Goal: Task Accomplishment & Management: Use online tool/utility

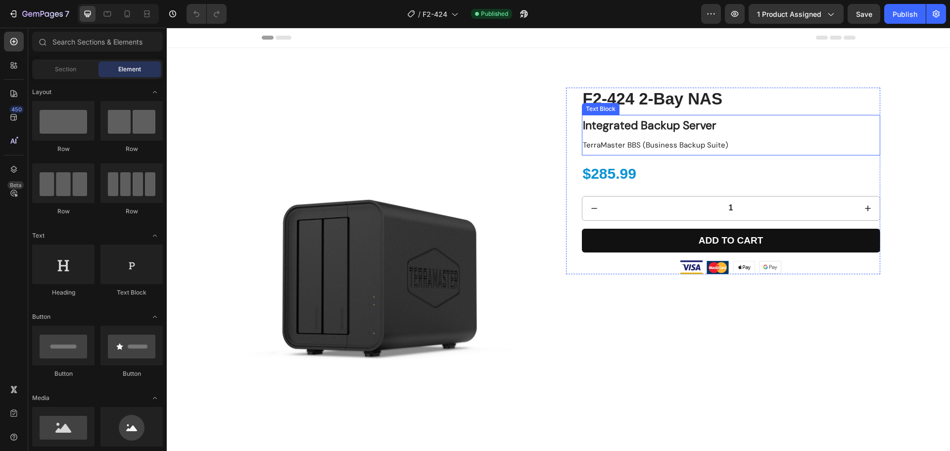
click at [625, 146] on span "TerraMaster BBS (Business Backup Suite)" at bounding box center [656, 145] width 146 height 10
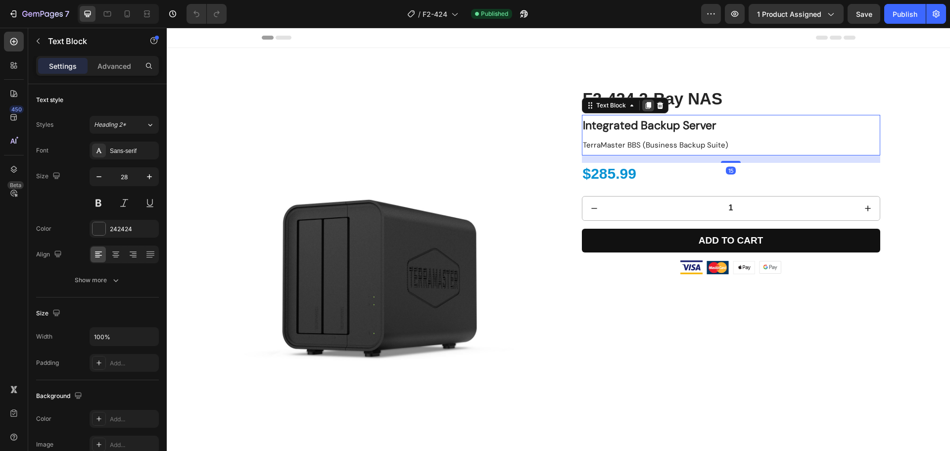
click at [645, 106] on icon at bounding box center [647, 105] width 5 height 7
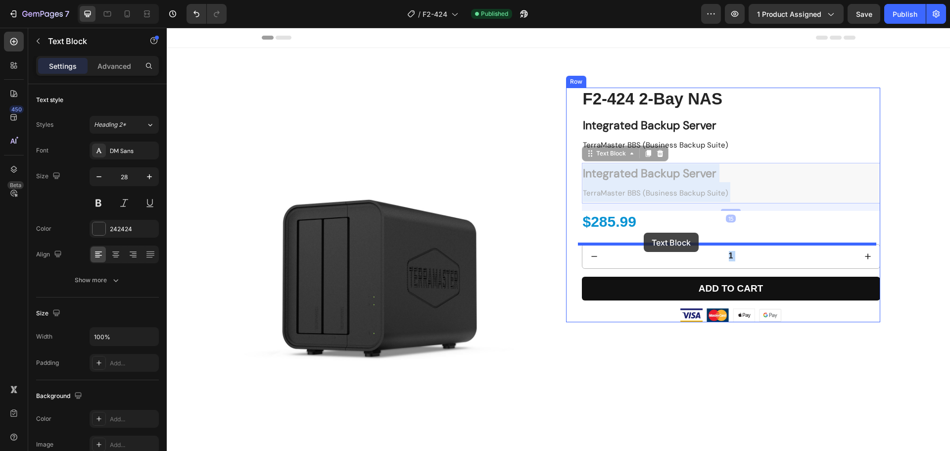
drag, startPoint x: 630, startPoint y: 201, endPoint x: 643, endPoint y: 233, distance: 33.9
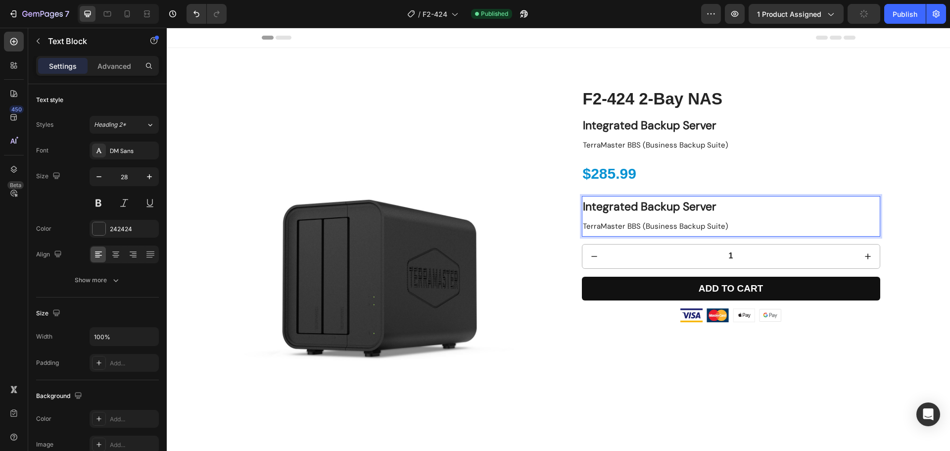
click at [642, 210] on strong "Integrated Backup Server" at bounding box center [650, 206] width 134 height 15
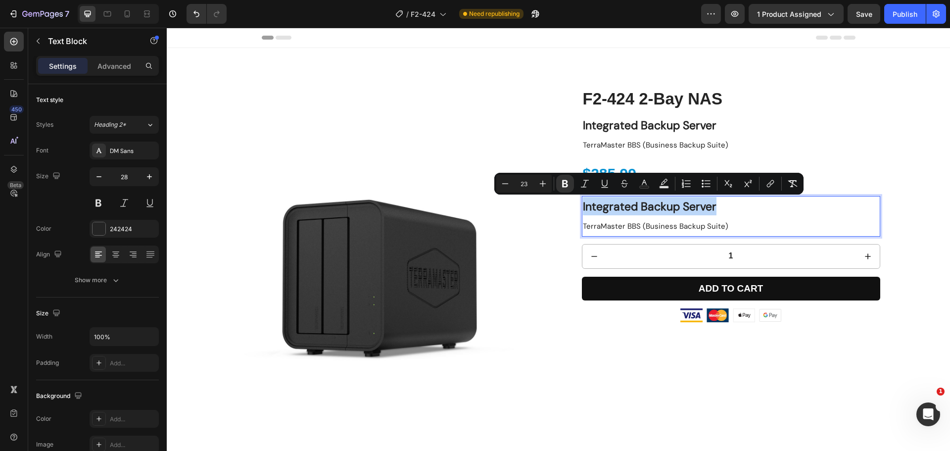
type input "28"
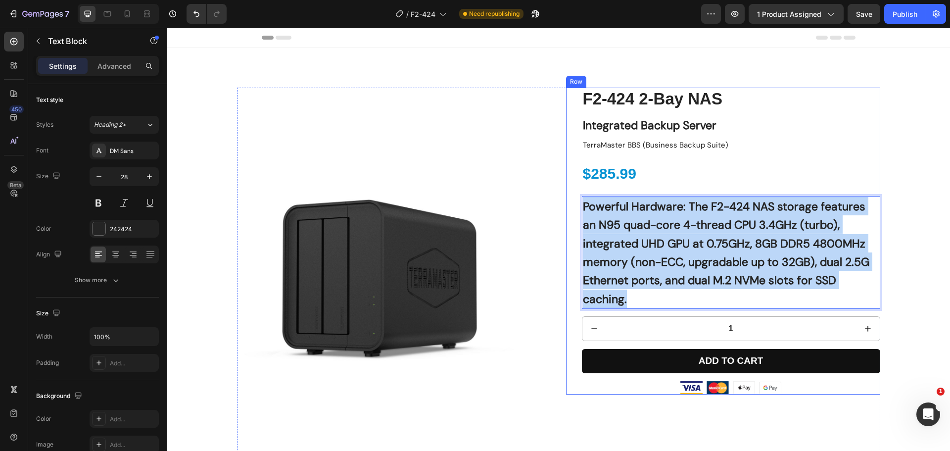
drag, startPoint x: 660, startPoint y: 300, endPoint x: 569, endPoint y: 207, distance: 130.2
click at [569, 207] on div "F2-424 2-Bay NAS Product Title Integrated Backup Server TerraMaster BBS (Busine…" at bounding box center [723, 241] width 314 height 307
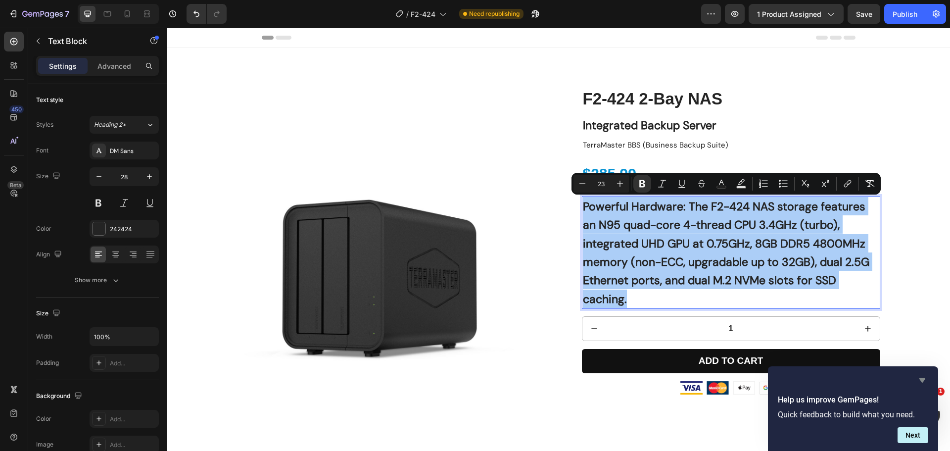
click at [927, 381] on icon "Hide survey" at bounding box center [923, 380] width 12 height 12
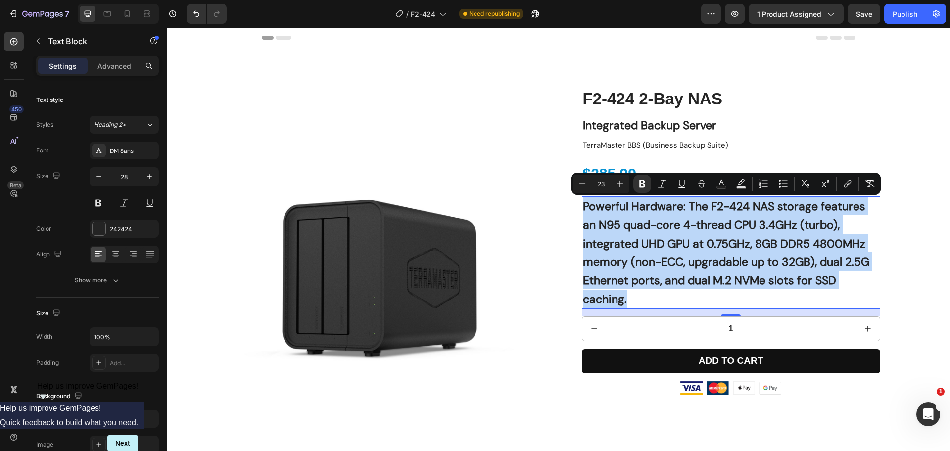
click at [612, 224] on strong "Powerful Hardware: The F2-424 NAS storage features an N95 quad-core 4-thread CP…" at bounding box center [726, 252] width 287 height 107
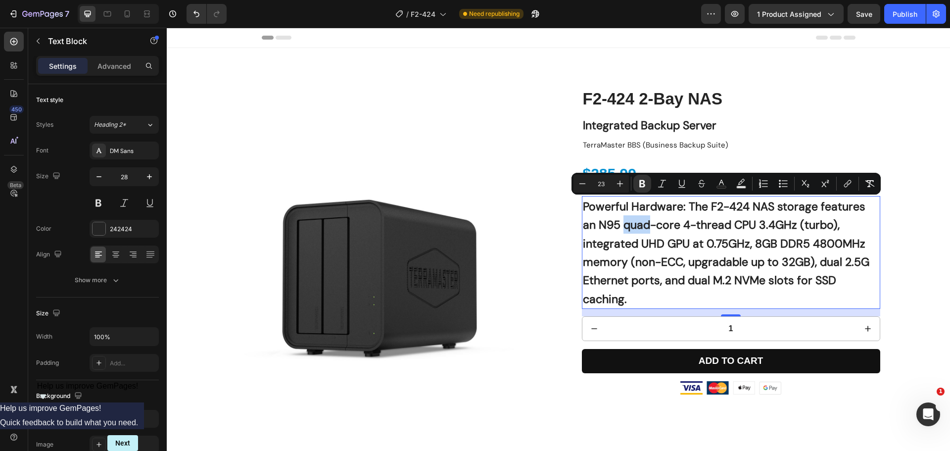
click at [612, 224] on strong "Powerful Hardware: The F2-424 NAS storage features an N95 quad-core 4-thread CP…" at bounding box center [726, 252] width 287 height 107
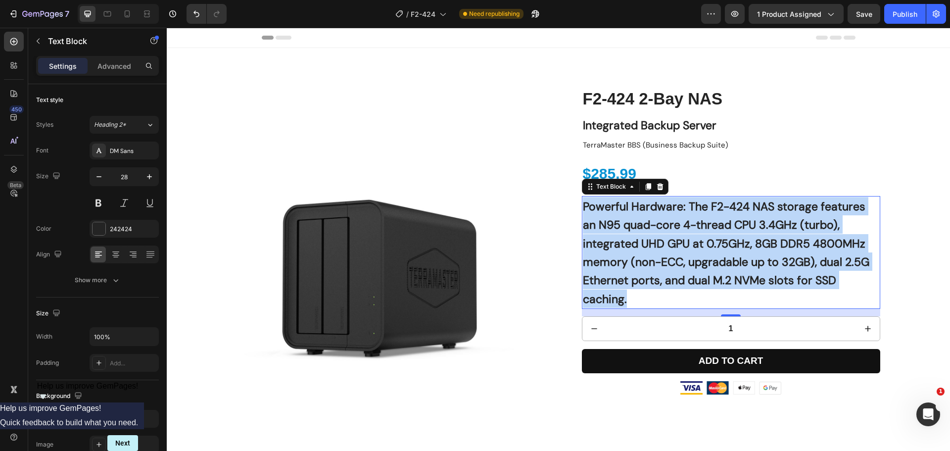
click at [612, 224] on strong "Powerful Hardware: The F2-424 NAS storage features an N95 quad-core 4-thread CP…" at bounding box center [726, 252] width 287 height 107
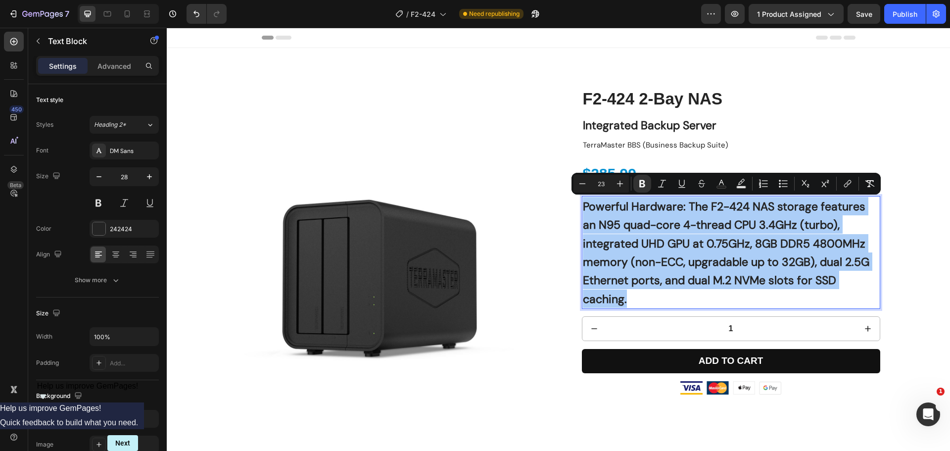
click at [605, 185] on input "23" at bounding box center [601, 184] width 20 height 12
drag, startPoint x: 607, startPoint y: 185, endPoint x: 596, endPoint y: 185, distance: 11.4
click at [596, 185] on input "23" at bounding box center [601, 184] width 20 height 12
type input "14"
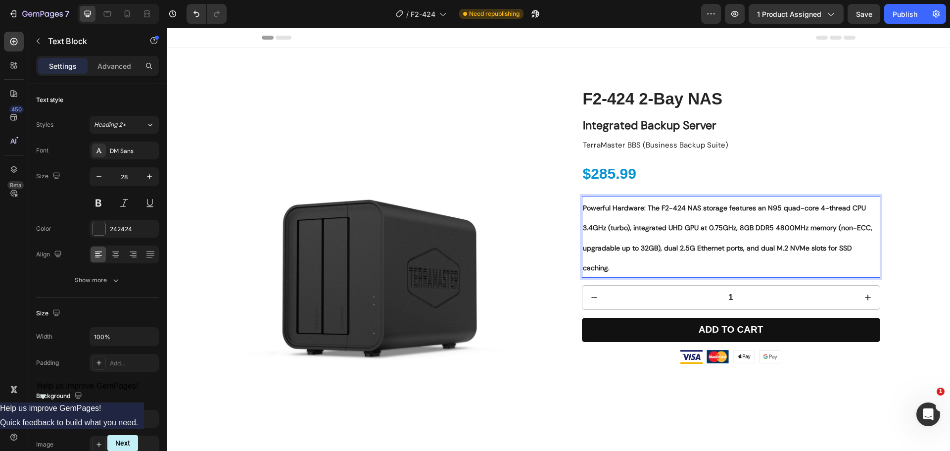
click at [661, 231] on strong "Powerful Hardware: The F2-424 NAS storage features an N95 quad-core 4-thread CP…" at bounding box center [728, 237] width 290 height 69
click at [575, 234] on div "F2-424 2-Bay NAS Product Title Integrated Backup Server TerraMaster BBS (Busine…" at bounding box center [723, 226] width 314 height 276
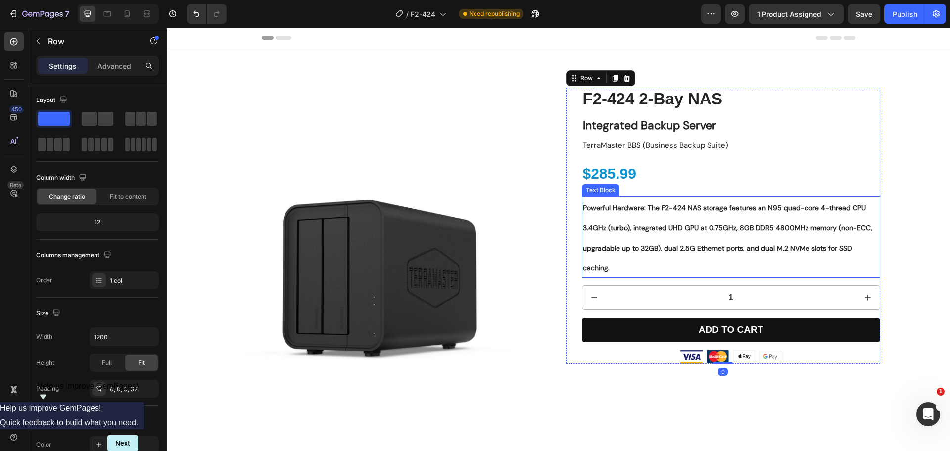
click at [611, 233] on p "Powerful Hardware: The F2-424 NAS storage features an N95 quad-core 4-thread CP…" at bounding box center [731, 237] width 296 height 80
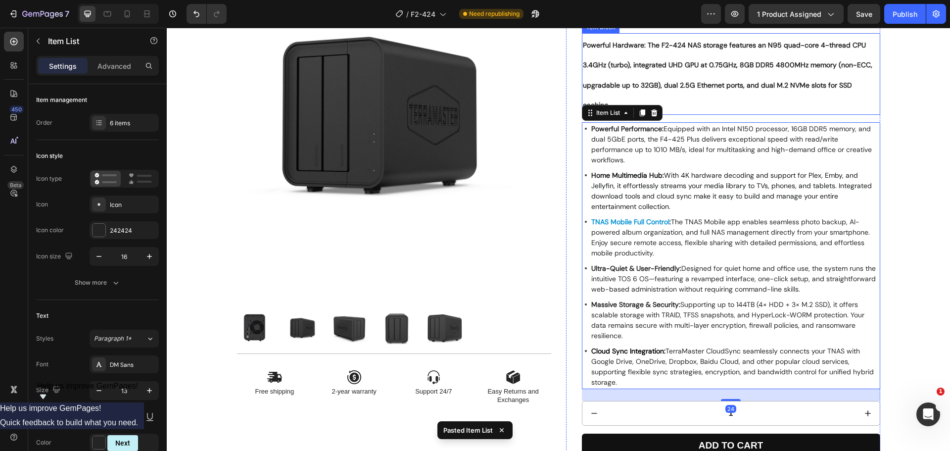
click at [617, 263] on p "Ultra-Quiet & User-Friendly: Designed for quiet home and office use, the system…" at bounding box center [735, 278] width 288 height 31
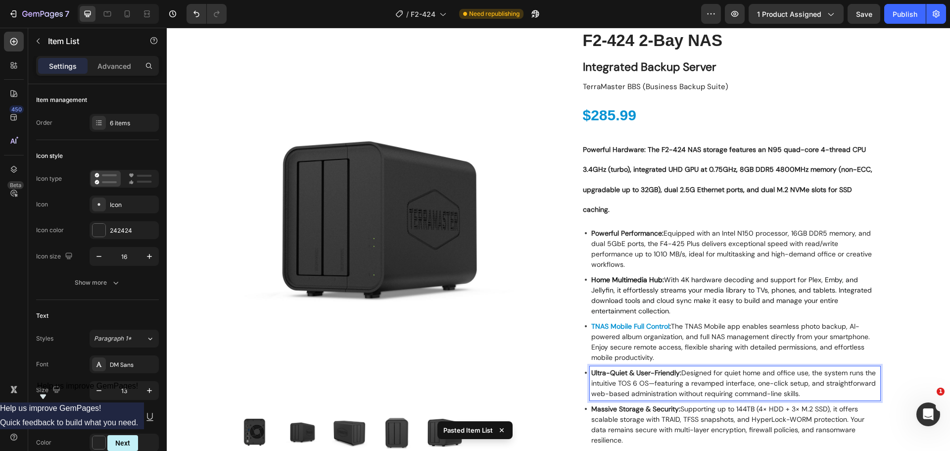
scroll to position [54, 0]
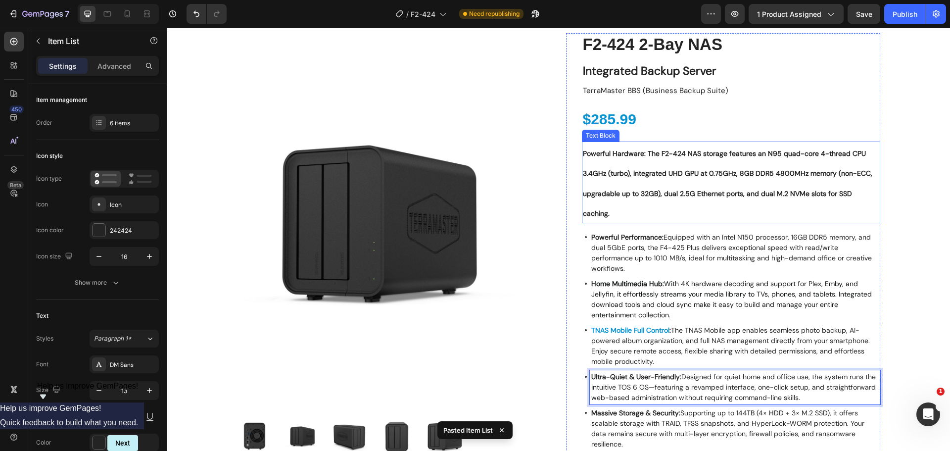
click at [624, 190] on strong "Powerful Hardware: The F2-424 NAS storage features an N95 quad-core 4-thread CP…" at bounding box center [728, 183] width 290 height 69
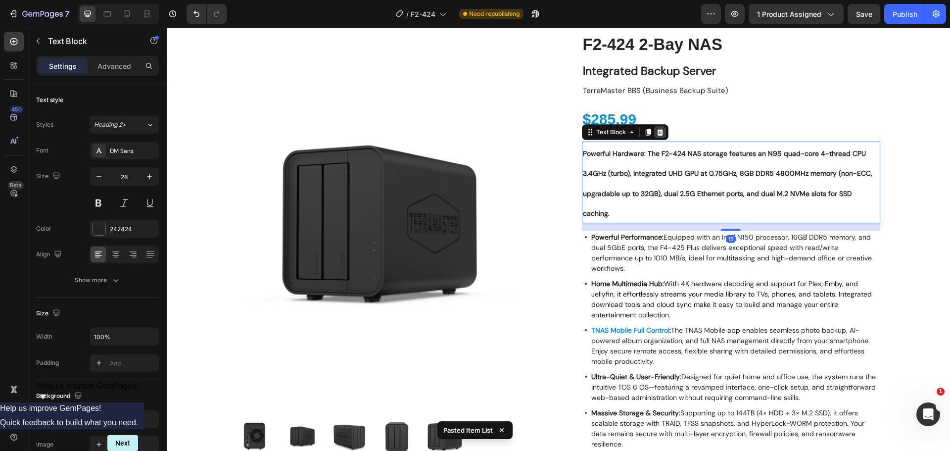
click at [656, 128] on icon at bounding box center [660, 132] width 8 height 8
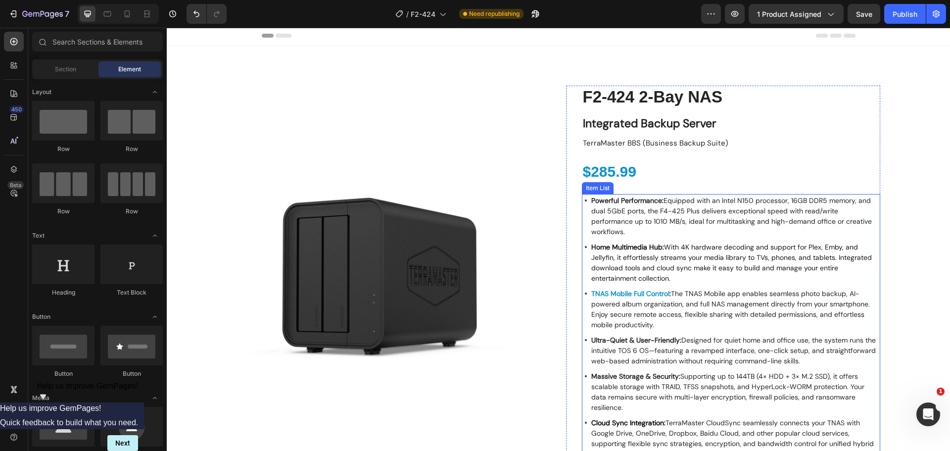
scroll to position [0, 0]
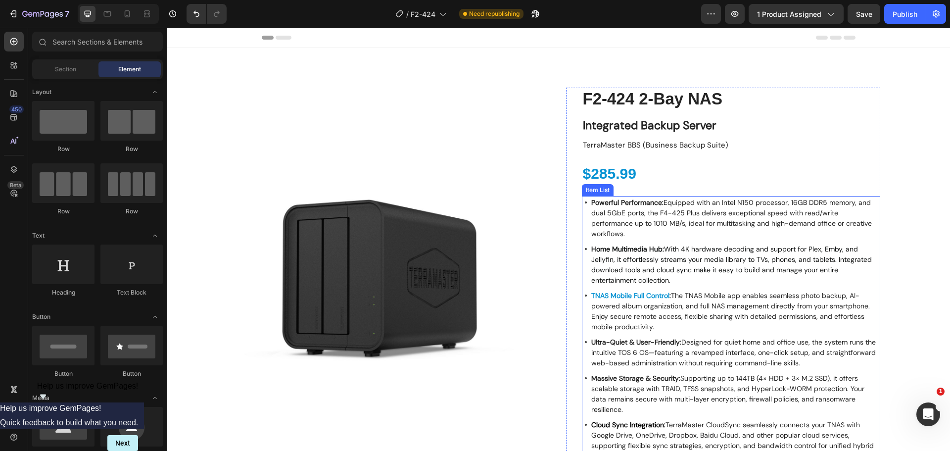
click at [689, 216] on span "Powerful Performance: Equipped with an Intel N150 processor, 16GB DDR5 memory, …" at bounding box center [731, 218] width 281 height 40
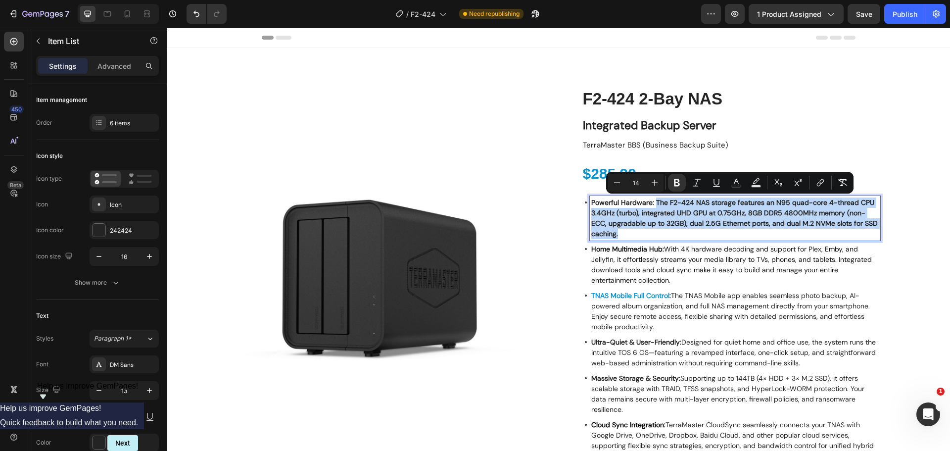
drag, startPoint x: 640, startPoint y: 235, endPoint x: 650, endPoint y: 204, distance: 32.2
click at [650, 204] on p "Powerful Hardware: The F2-424 NAS storage features an N95 quad-core 4-thread CP…" at bounding box center [735, 218] width 288 height 42
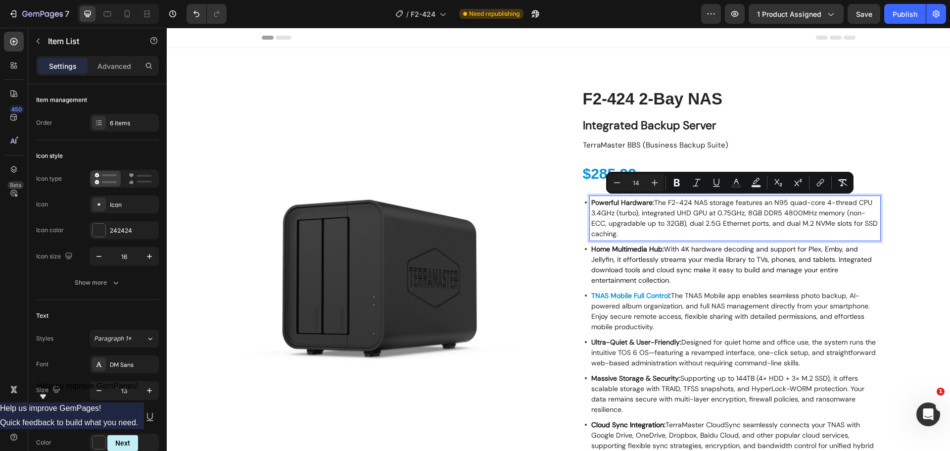
click at [665, 216] on span "Powerful Hardware: The F2-424 NAS storage features an N95 quad-core 4-thread CP…" at bounding box center [734, 218] width 287 height 40
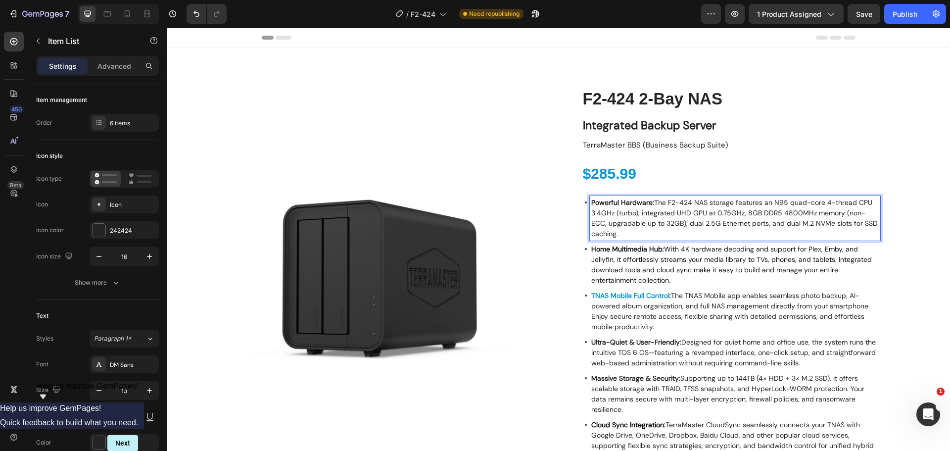
click at [659, 252] on strong "Home Multimedia Hub:" at bounding box center [627, 248] width 73 height 9
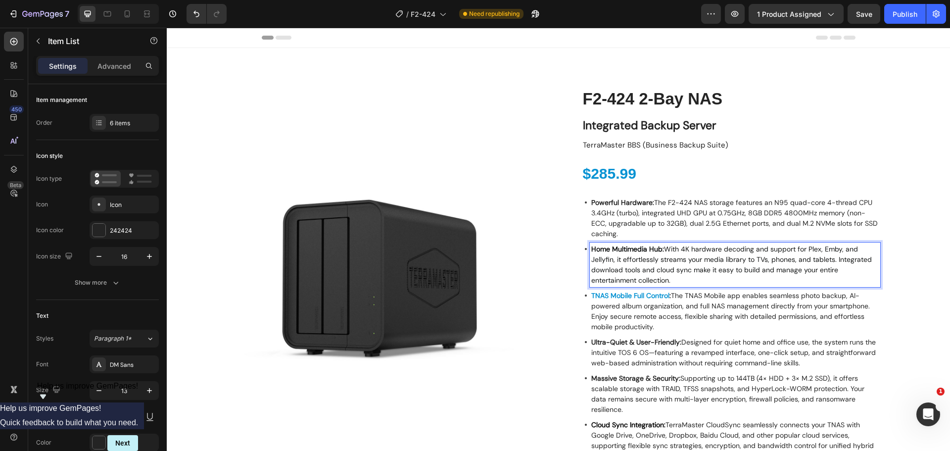
click at [659, 252] on strong "Home Multimedia Hub:" at bounding box center [627, 248] width 73 height 9
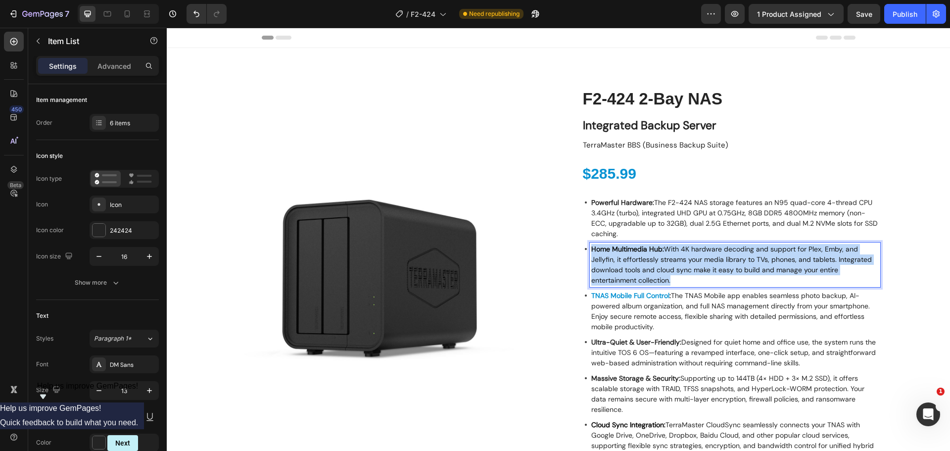
click at [659, 252] on strong "Home Multimedia Hub:" at bounding box center [627, 248] width 73 height 9
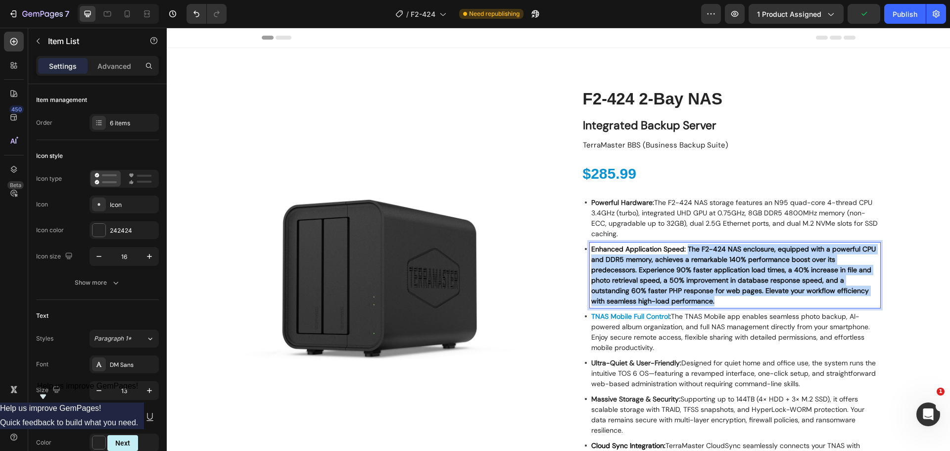
drag, startPoint x: 696, startPoint y: 277, endPoint x: 684, endPoint y: 246, distance: 33.1
click at [684, 246] on p "Enhanced Application Speed: The F2-424 NAS enclosure, equipped with a powerful …" at bounding box center [735, 275] width 288 height 62
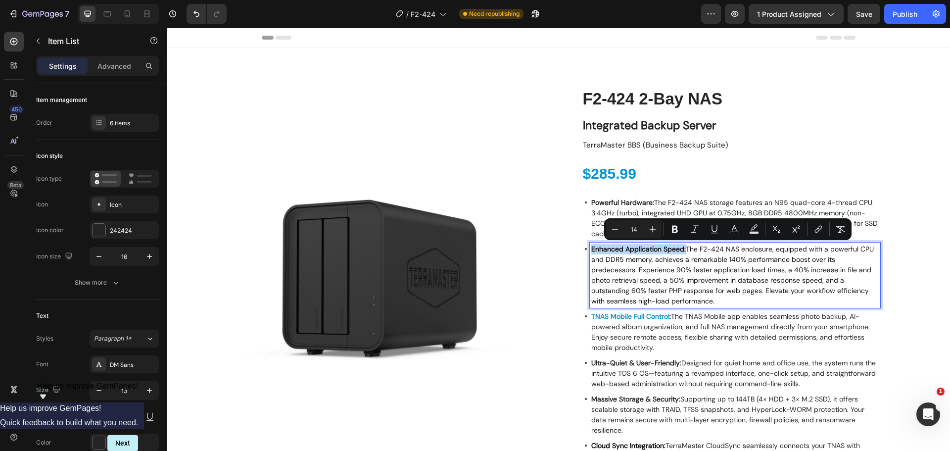
click at [735, 290] on span "Enhanced Application Speed: The F2-424 NAS enclosure, equipped with a powerful …" at bounding box center [732, 274] width 283 height 61
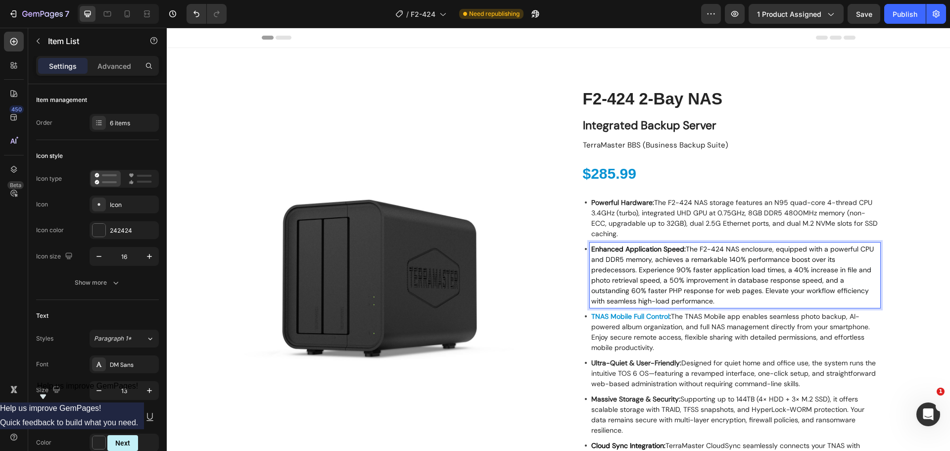
click at [742, 303] on p "Enhanced Application Speed: The F2-424 NAS enclosure, equipped with a powerful …" at bounding box center [735, 275] width 288 height 62
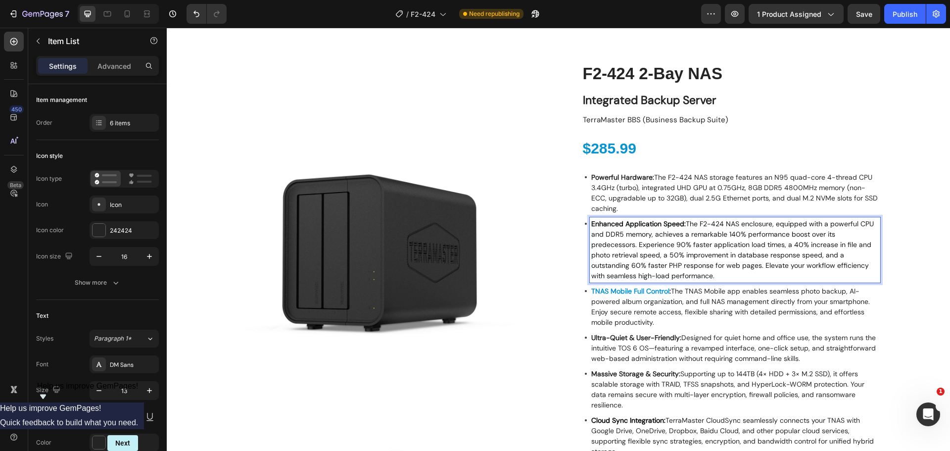
scroll to position [49, 0]
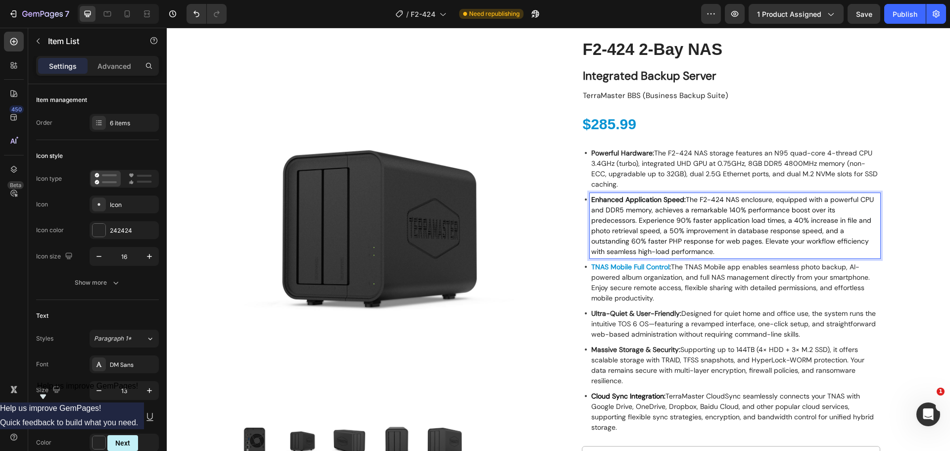
click at [686, 285] on span ": The TNAS Mobile app enables seamless photo backup, AI-powered album organizat…" at bounding box center [730, 282] width 279 height 40
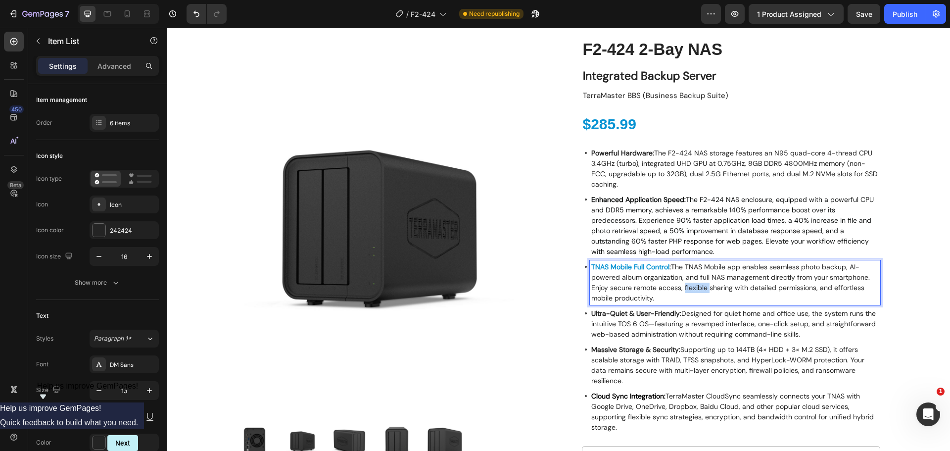
click at [686, 285] on span ": The TNAS Mobile app enables seamless photo backup, AI-powered album organizat…" at bounding box center [730, 282] width 279 height 40
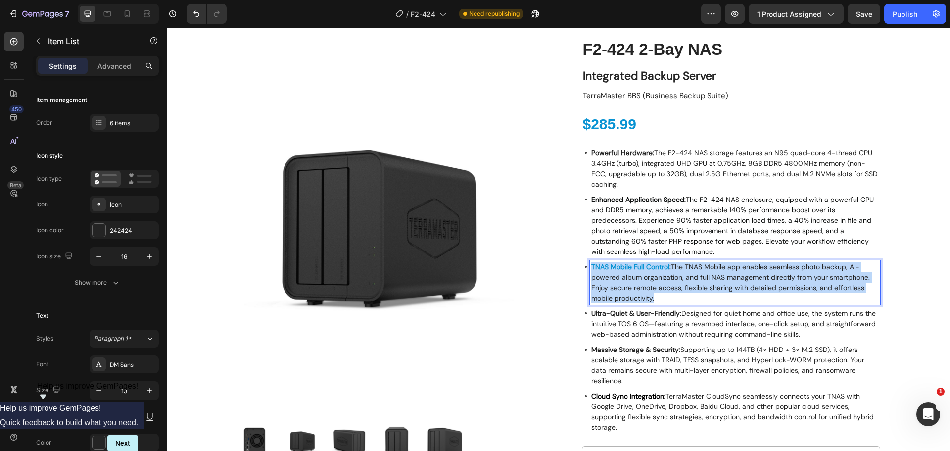
click at [686, 285] on span ": The TNAS Mobile app enables seamless photo backup, AI-powered album organizat…" at bounding box center [730, 282] width 279 height 40
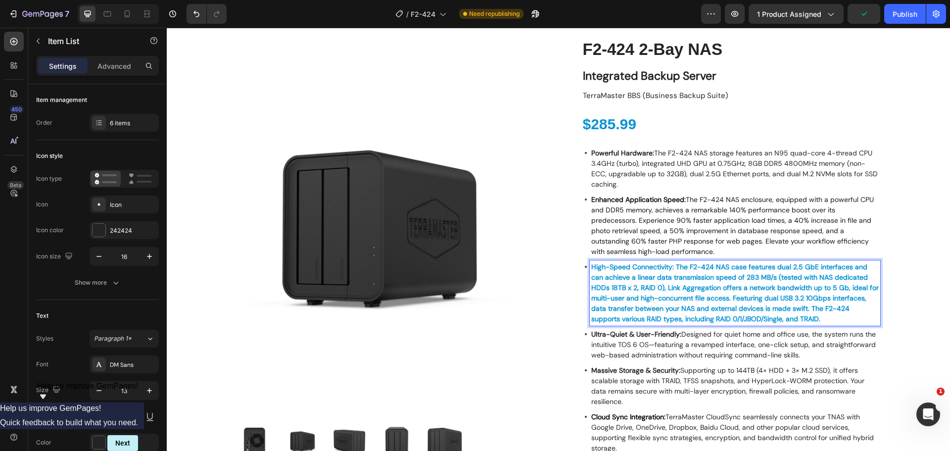
click at [658, 265] on strong "High-Speed Connectivity: The F2-424 NAS case features dual 2.5 GbE interfaces a…" at bounding box center [735, 292] width 288 height 61
click at [652, 267] on strong "High-Speed Connectivity: The F2-424 NAS case features dual 2.5 GbE interfaces a…" at bounding box center [735, 292] width 288 height 61
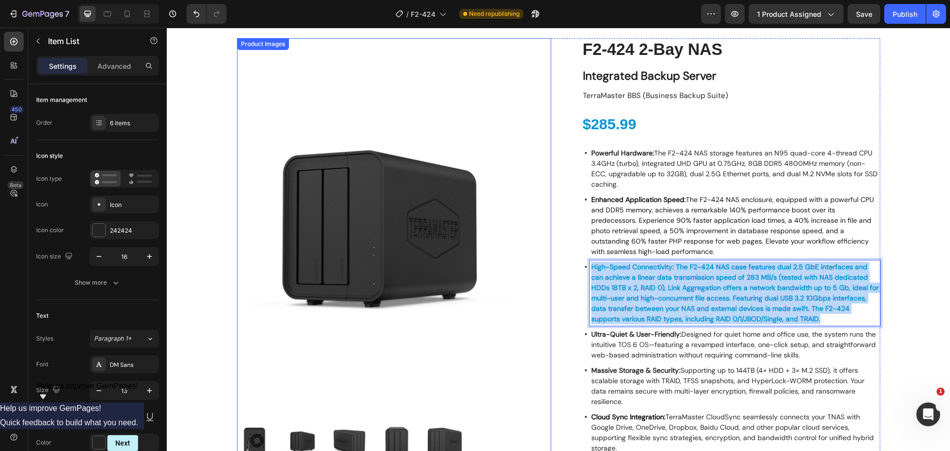
drag, startPoint x: 791, startPoint y: 315, endPoint x: 431, endPoint y: 242, distance: 367.8
click at [431, 242] on div "Product Images Icon Free shipping Text Block Icon 2-year warranty Text Block Ic…" at bounding box center [558, 291] width 643 height 507
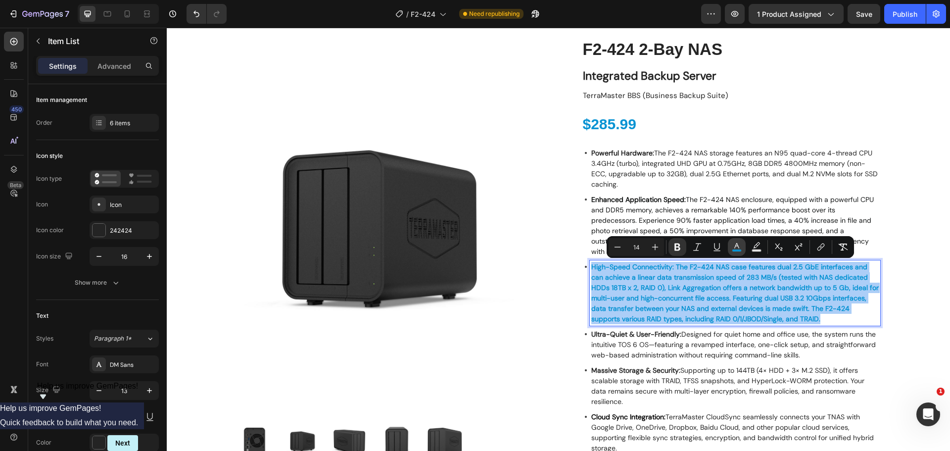
click at [733, 248] on icon "Editor contextual toolbar" at bounding box center [737, 247] width 10 height 10
type input "0893D3"
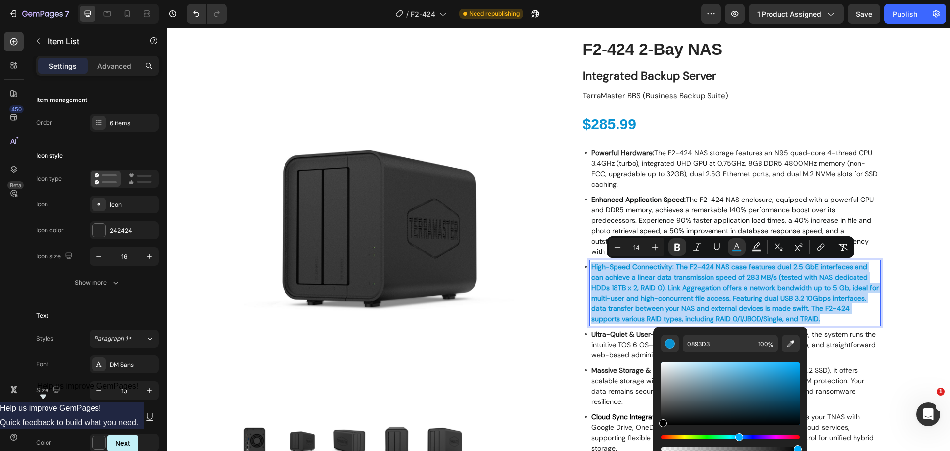
type input "000000"
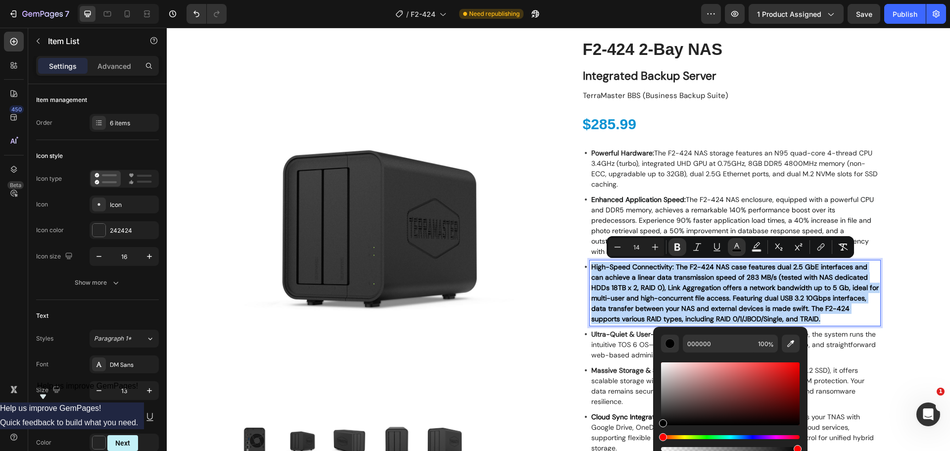
drag, startPoint x: 935, startPoint y: 412, endPoint x: 645, endPoint y: 440, distance: 291.3
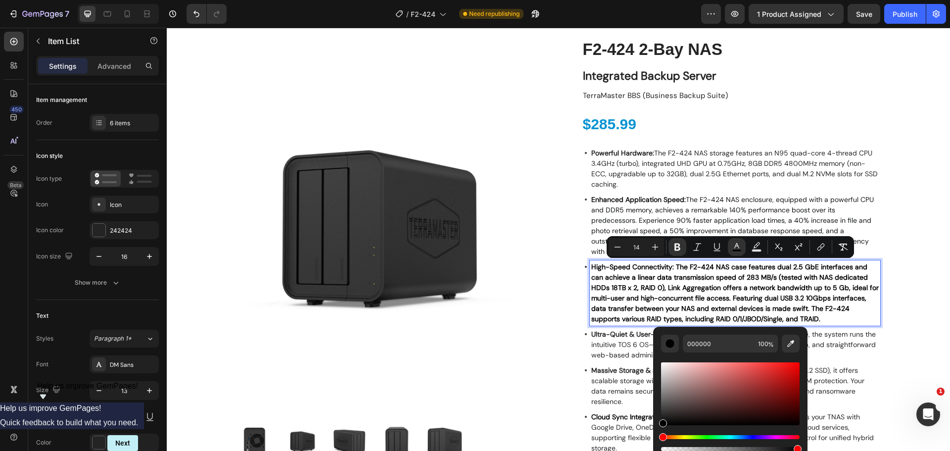
click at [629, 306] on strong "High-Speed Connectivity: The F2-424 NAS case features dual 2.5 GbE interfaces a…" at bounding box center [735, 292] width 288 height 61
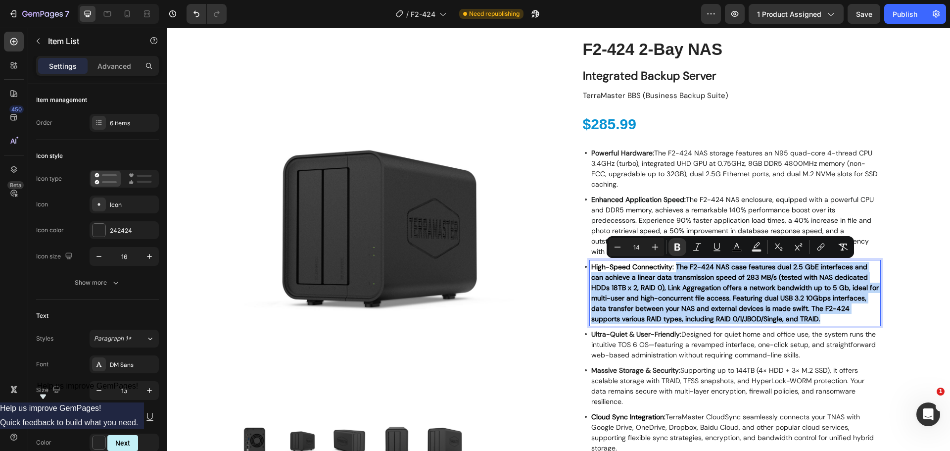
drag, startPoint x: 798, startPoint y: 314, endPoint x: 673, endPoint y: 266, distance: 134.3
click at [673, 266] on p "High-Speed Connectivity: The F2-424 NAS case features dual 2.5 GbE interfaces a…" at bounding box center [735, 293] width 288 height 62
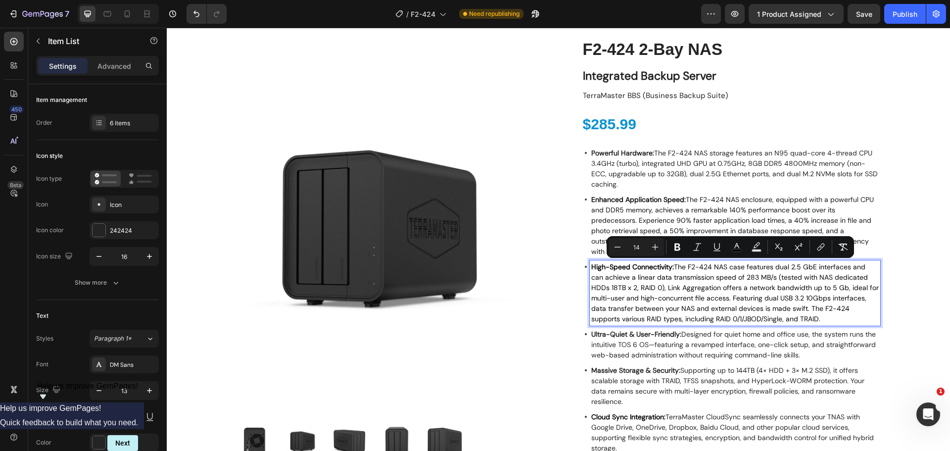
click at [699, 288] on span "High-Speed Connectivity: The F2-424 NAS case features dual 2.5 GbE interfaces a…" at bounding box center [735, 292] width 288 height 61
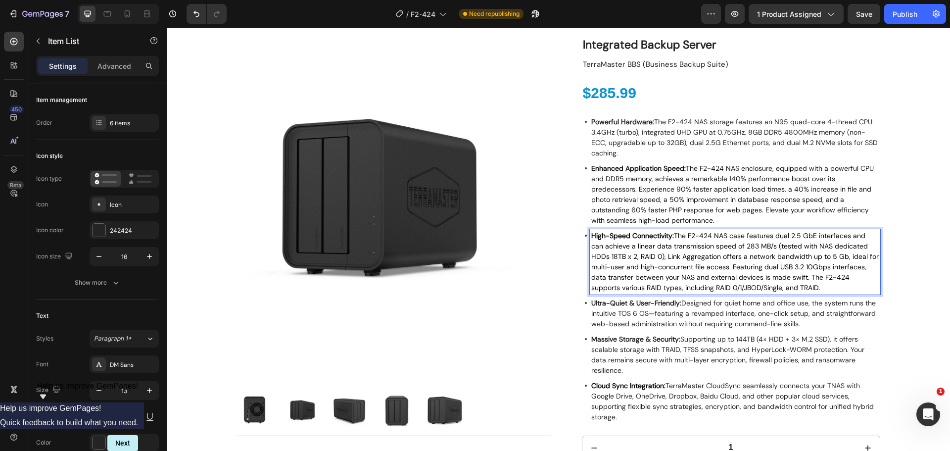
scroll to position [148, 0]
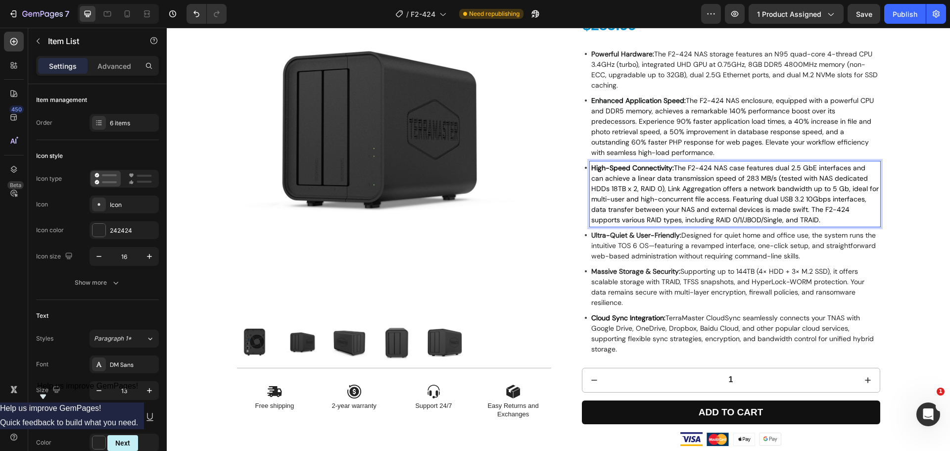
click at [670, 250] on p "Ultra-Quiet & User-Friendly: Designed for quiet home and office use, the system…" at bounding box center [735, 245] width 288 height 31
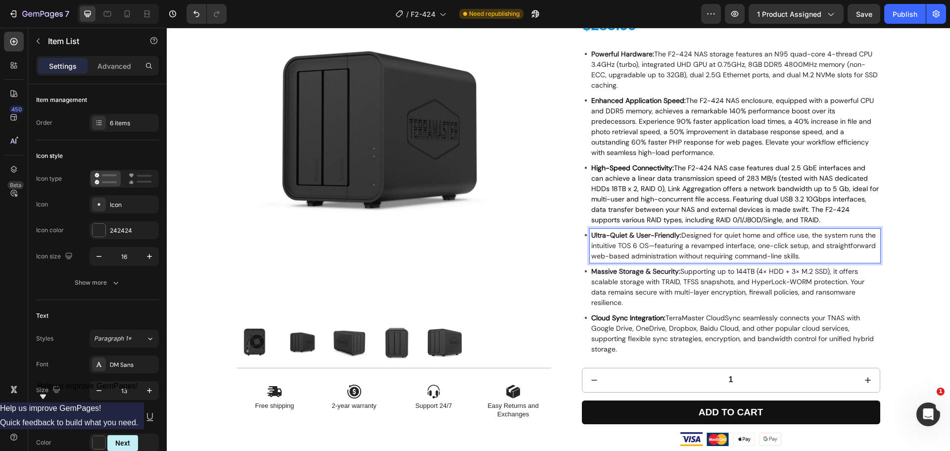
click at [678, 254] on span "Ultra-Quiet & User-Friendly: Designed for quiet home and office use, the system…" at bounding box center [733, 246] width 285 height 30
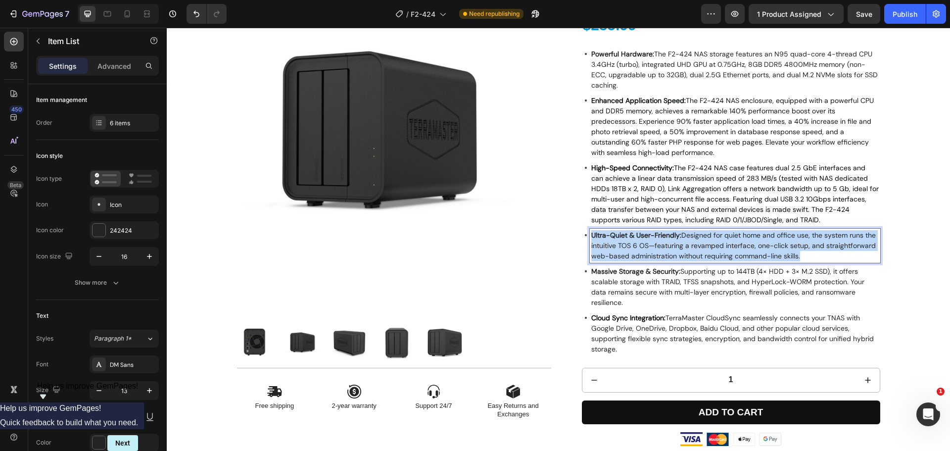
click at [678, 254] on span "Ultra-Quiet & User-Friendly: Designed for quiet home and office use, the system…" at bounding box center [733, 246] width 285 height 30
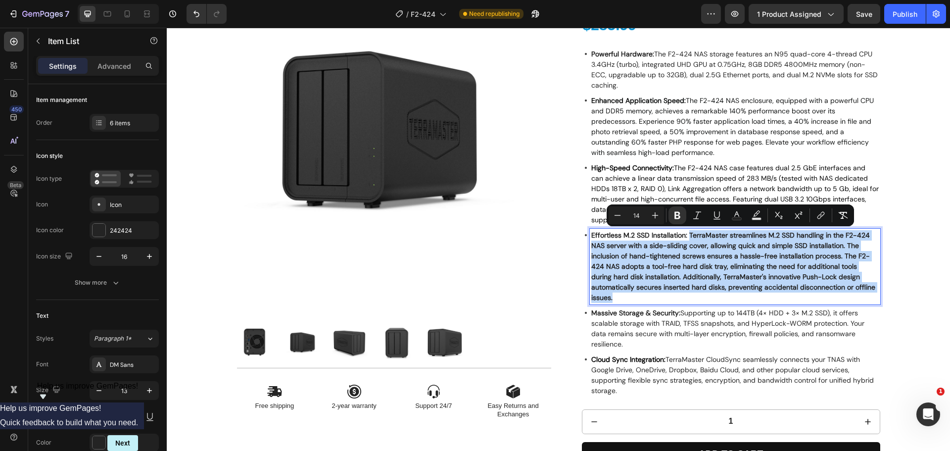
drag, startPoint x: 650, startPoint y: 293, endPoint x: 686, endPoint y: 236, distance: 67.8
click at [686, 236] on p "Effortless M.2 SSD Installation: TerraMaster streamlines M.2 SSD handling in th…" at bounding box center [735, 266] width 288 height 73
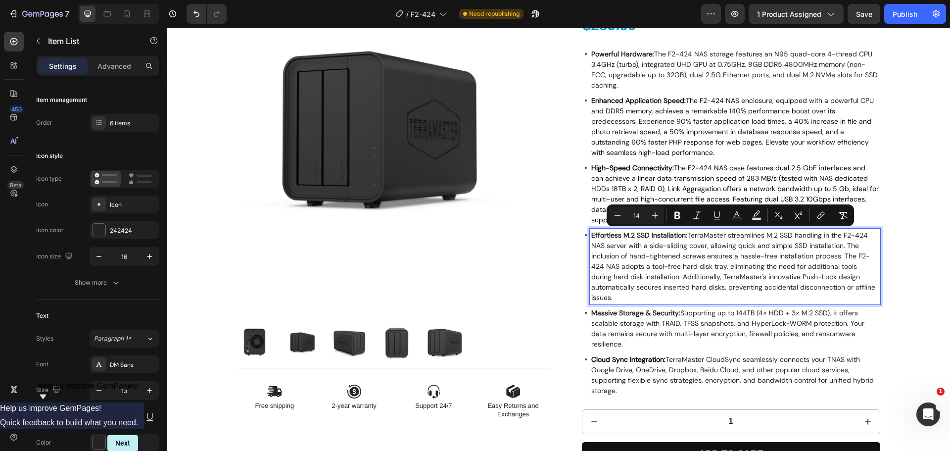
click at [694, 264] on span "Effortless M.2 SSD Installation: TerraMaster streamlines M.2 SSD handling in th…" at bounding box center [733, 266] width 284 height 71
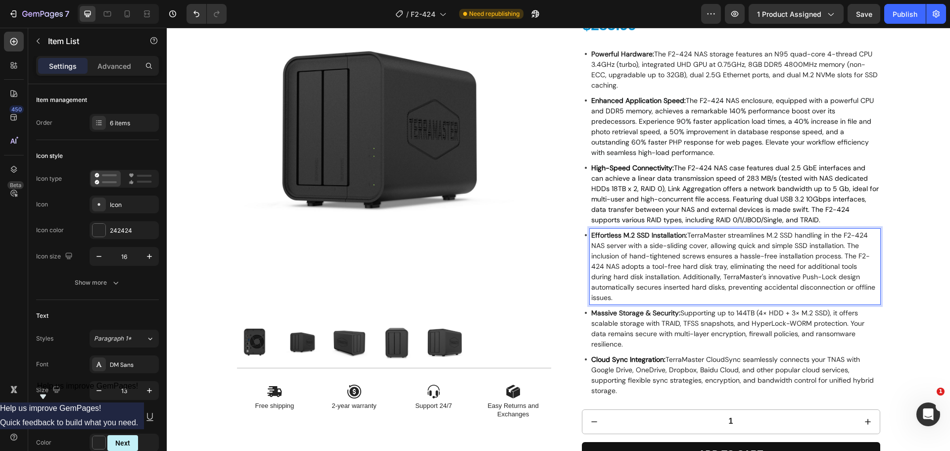
click at [674, 322] on span "Massive Storage & Security: Supporting up to 144TB (4× HDD + 3× M.2 SSD), it of…" at bounding box center [727, 328] width 273 height 40
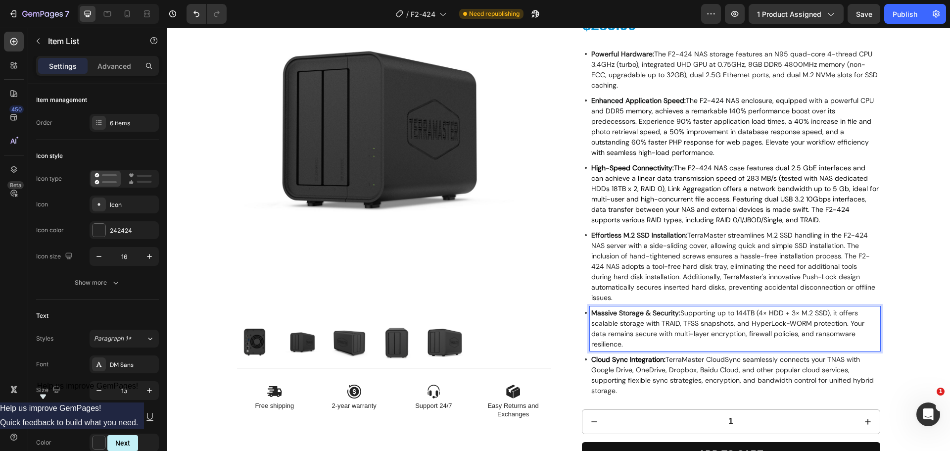
click at [693, 333] on span "Massive Storage & Security: Supporting up to 144TB (4× HDD + 3× M.2 SSD), it of…" at bounding box center [727, 328] width 273 height 40
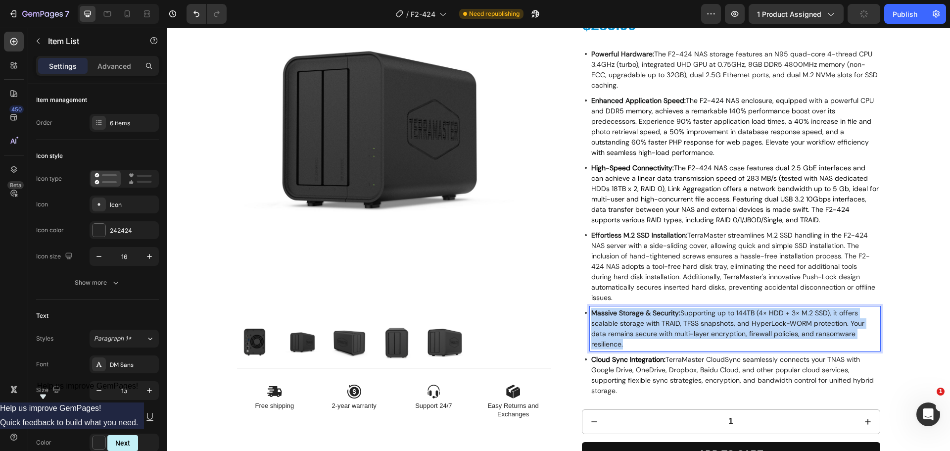
click at [693, 333] on span "Massive Storage & Security: Supporting up to 144TB (4× HDD + 3× M.2 SSD), it of…" at bounding box center [727, 328] width 273 height 40
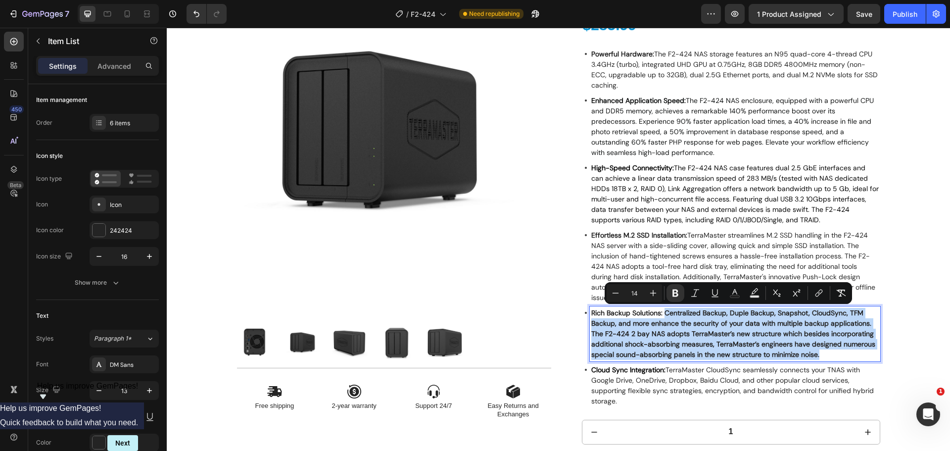
drag, startPoint x: 826, startPoint y: 356, endPoint x: 663, endPoint y: 315, distance: 167.9
click at [663, 315] on p "Rich Backup Solutions: Centralized Backup, Duple Backup, Snapshot, CloudSync, T…" at bounding box center [735, 334] width 288 height 52
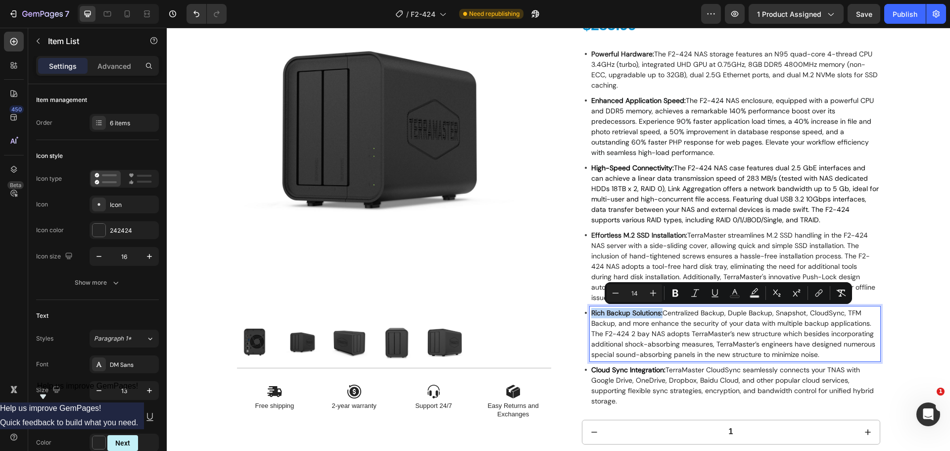
click at [679, 336] on span "Rich Backup Solutions: Centralized Backup, Duple Backup, Snapshot, CloudSync, T…" at bounding box center [733, 333] width 284 height 50
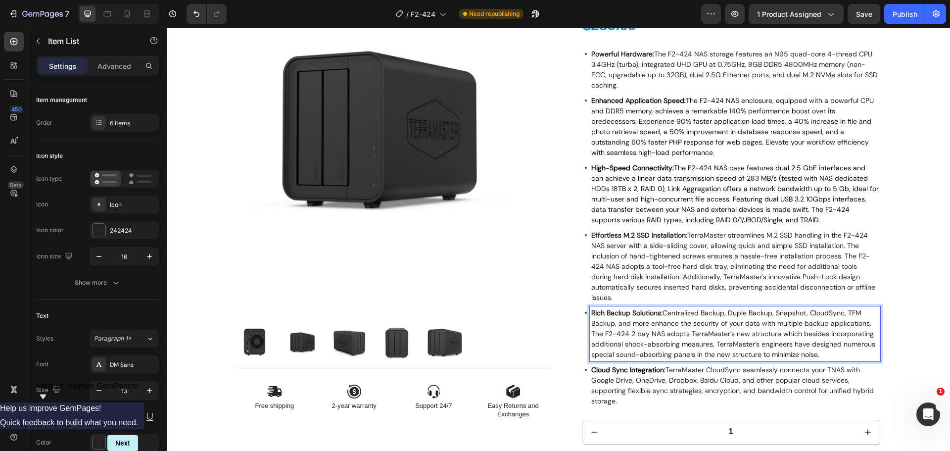
click at [671, 366] on span "​ TerraMaster CloudSync seamlessly connects your TNAS with Google Drive, OneDri…" at bounding box center [732, 385] width 283 height 40
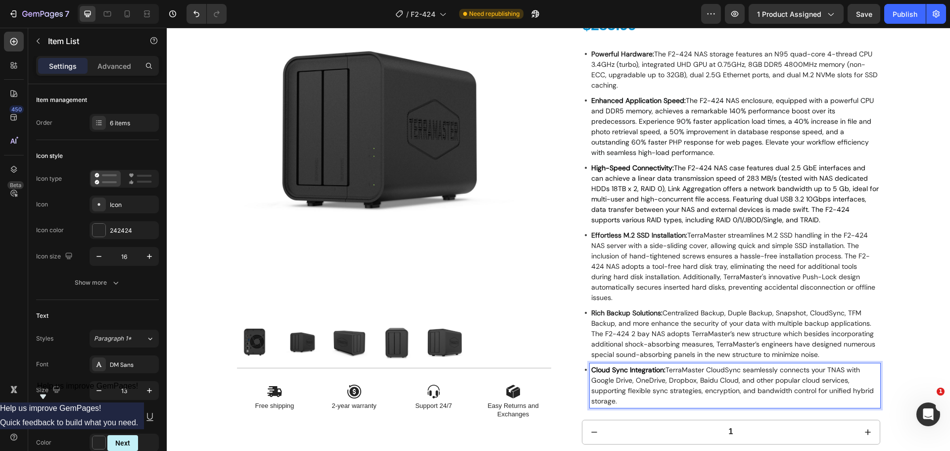
click at [582, 376] on div "Cloud Sync Integration : ​ TerraMaster CloudSync seamlessly connects your TNAS …" at bounding box center [731, 385] width 298 height 45
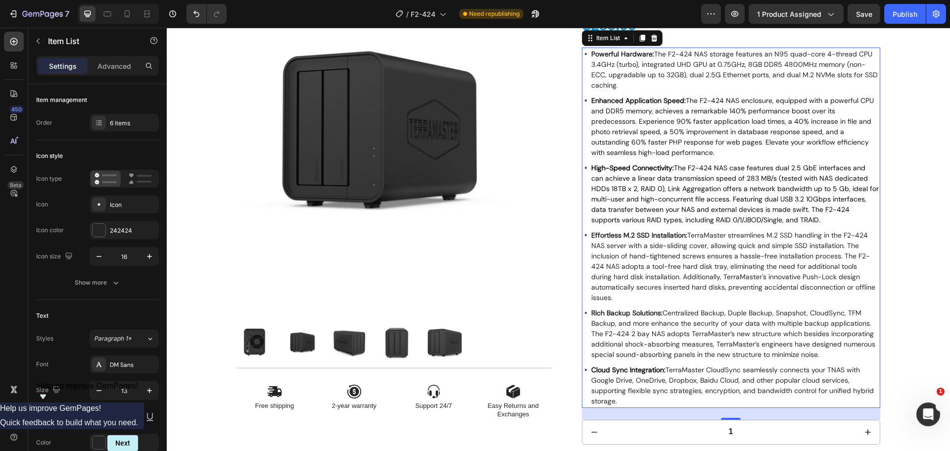
click at [591, 380] on span "​ TerraMaster CloudSync seamlessly connects your TNAS with Google Drive, OneDri…" at bounding box center [732, 385] width 283 height 40
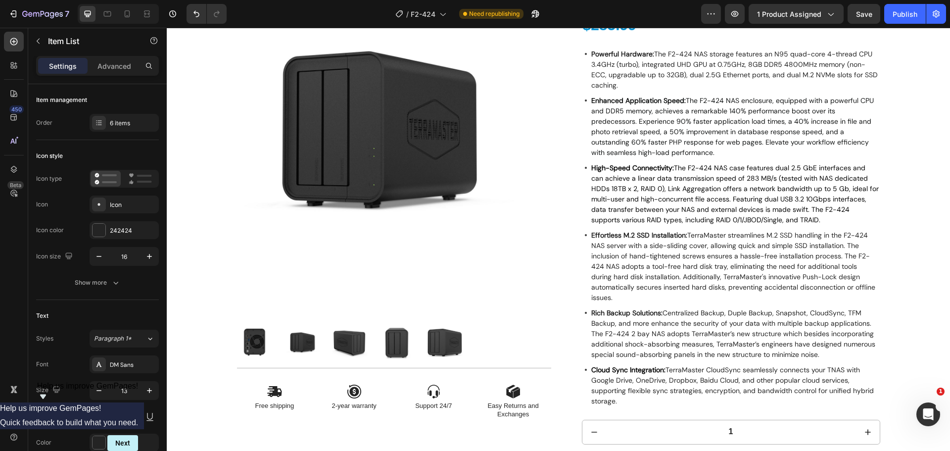
click at [582, 383] on div "Cloud Sync Integration : ​ TerraMaster CloudSync seamlessly connects your TNAS …" at bounding box center [731, 385] width 298 height 45
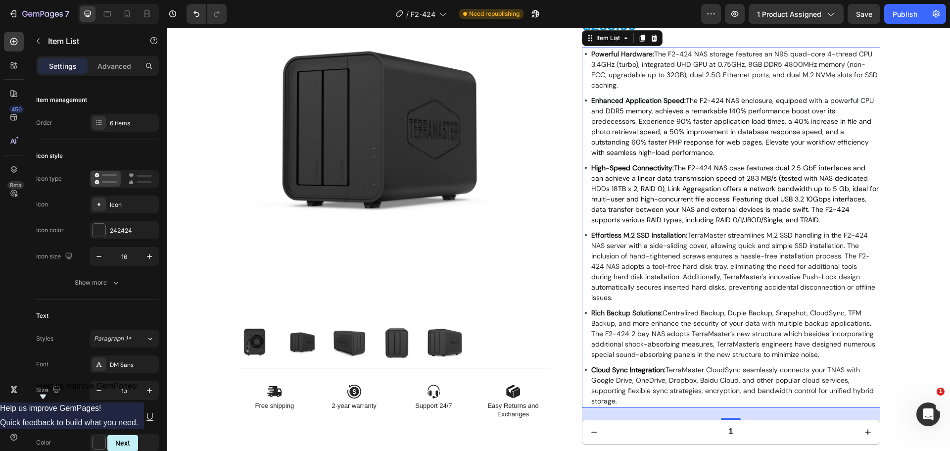
click at [600, 385] on p "Cloud Sync Integration : ​ TerraMaster CloudSync seamlessly connects your TNAS …" at bounding box center [735, 386] width 288 height 42
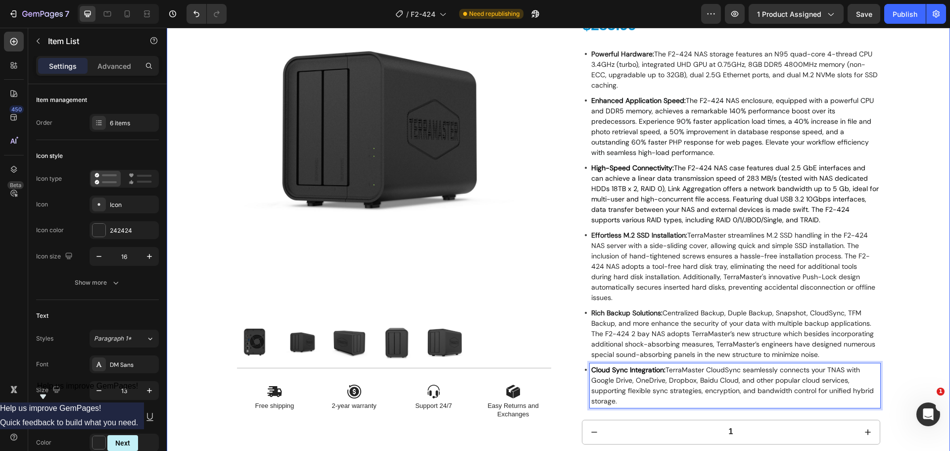
click at [924, 368] on div "Product Images Icon Free shipping Text Block Icon 2-year warranty Text Block Ic…" at bounding box center [558, 218] width 769 height 559
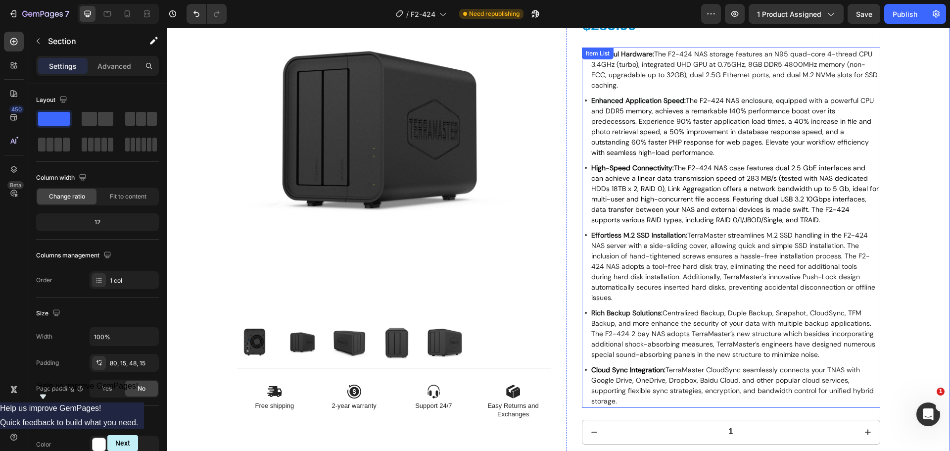
click at [860, 384] on p "Cloud Sync Integration : ​ TerraMaster CloudSync seamlessly connects your TNAS …" at bounding box center [735, 386] width 288 height 42
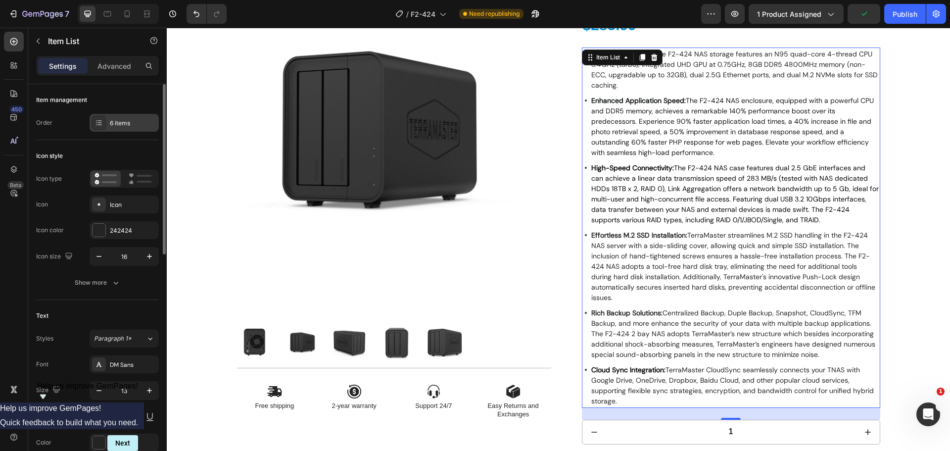
click at [134, 124] on div "6 items" at bounding box center [133, 123] width 47 height 9
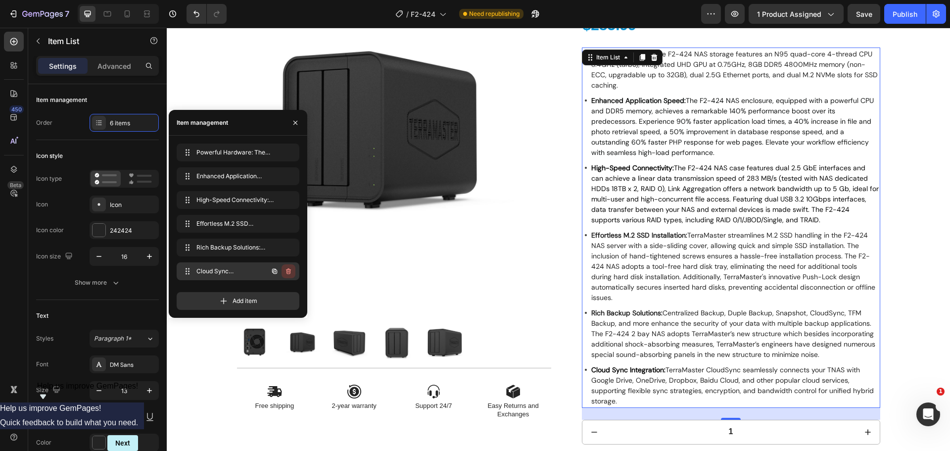
click at [286, 274] on icon "button" at bounding box center [289, 271] width 8 height 8
click at [283, 269] on div "Delete" at bounding box center [282, 271] width 18 height 9
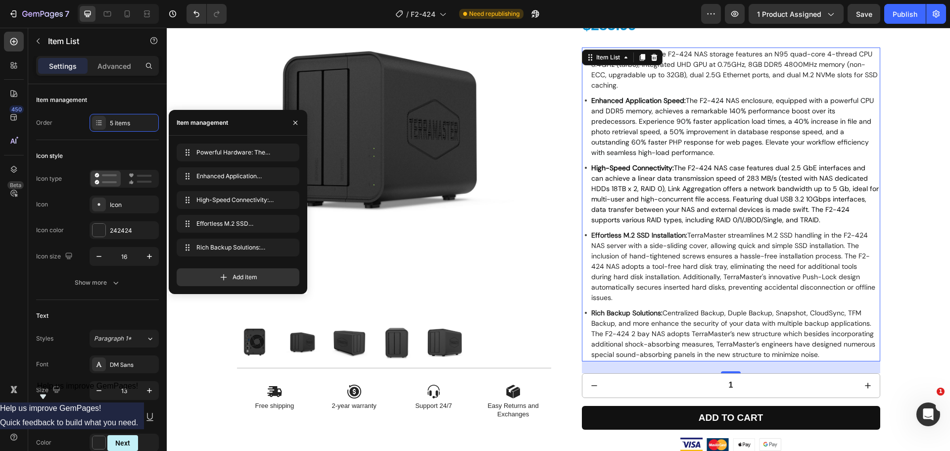
click at [890, 337] on div "Product Images Icon Free shipping Text Block Icon 2-year warranty Text Block Ic…" at bounding box center [558, 195] width 769 height 512
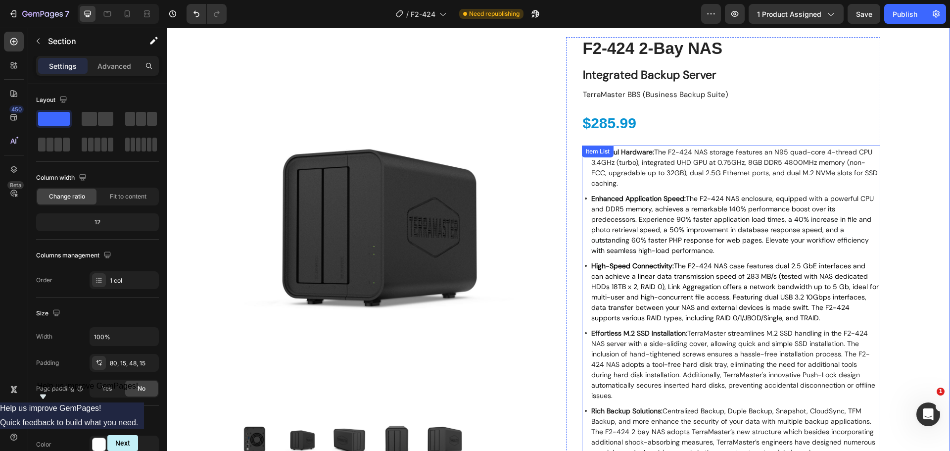
scroll to position [0, 0]
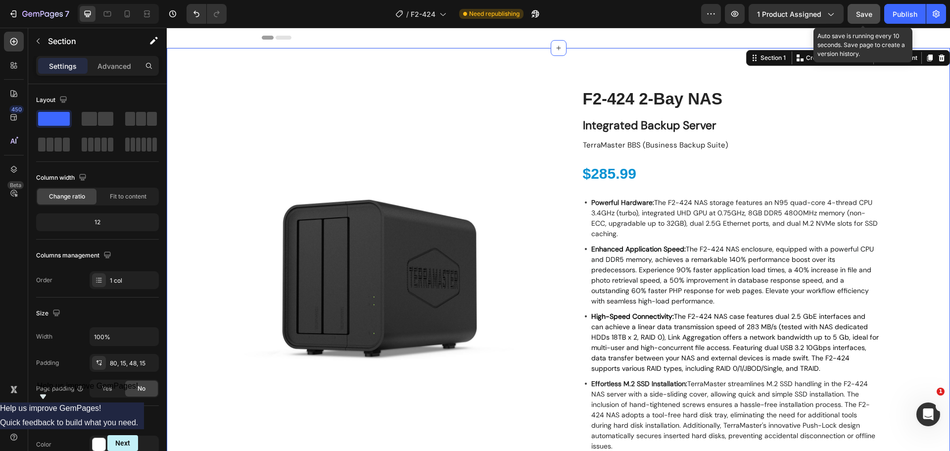
click at [865, 14] on span "Save" at bounding box center [864, 14] width 16 height 8
click at [893, 16] on div "Publish" at bounding box center [905, 14] width 25 height 10
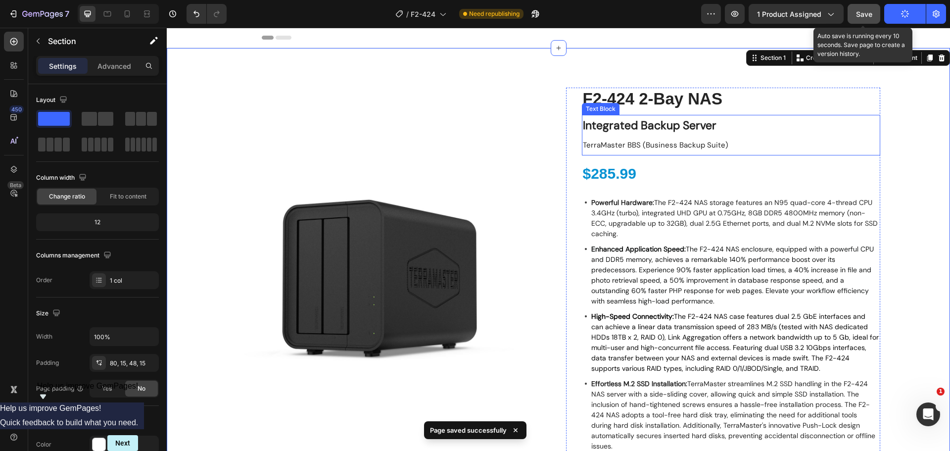
click at [636, 145] on span "TerraMaster BBS (Business Backup Suite)" at bounding box center [656, 145] width 146 height 10
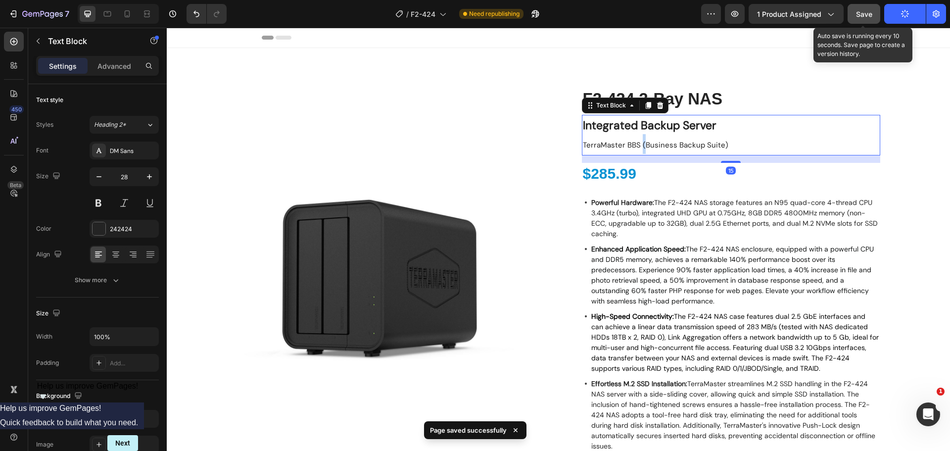
click at [636, 145] on span "TerraMaster BBS (Business Backup Suite)" at bounding box center [656, 145] width 146 height 10
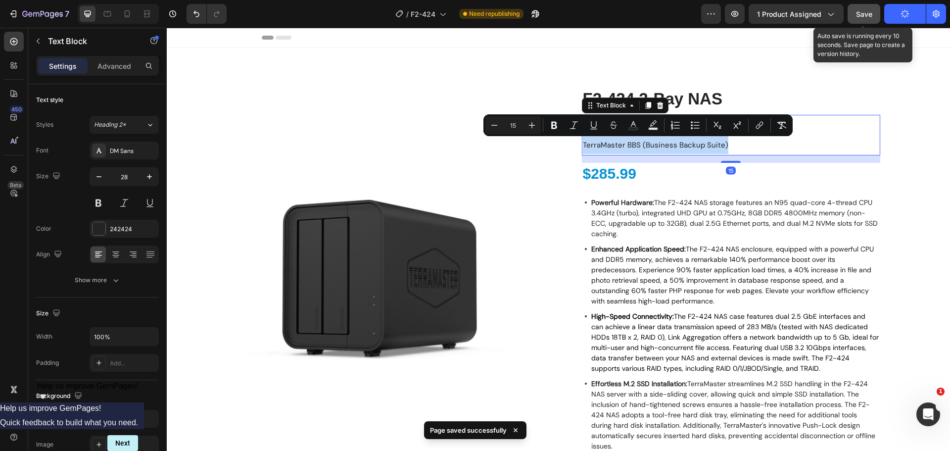
click at [636, 145] on span "TerraMaster BBS (Business Backup Suite)" at bounding box center [656, 145] width 146 height 10
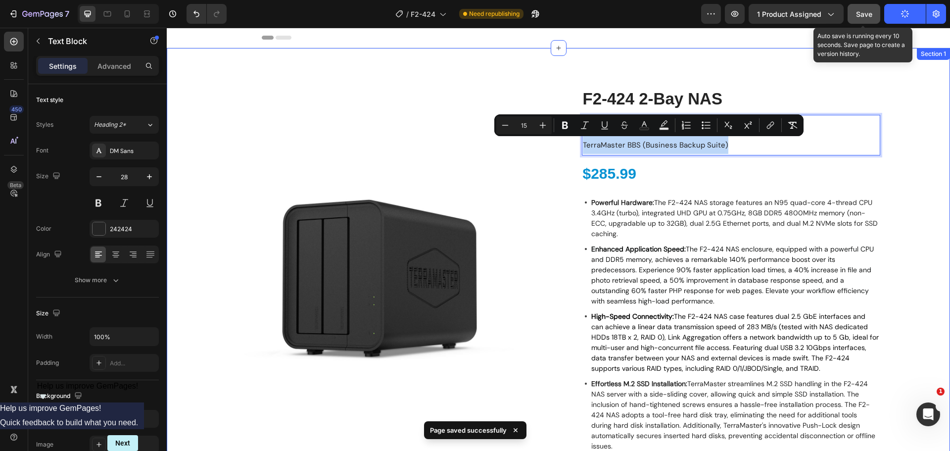
click at [895, 200] on div "Product Images Icon Free shipping Text Block Icon 2-year warranty Text Block Ic…" at bounding box center [558, 344] width 769 height 512
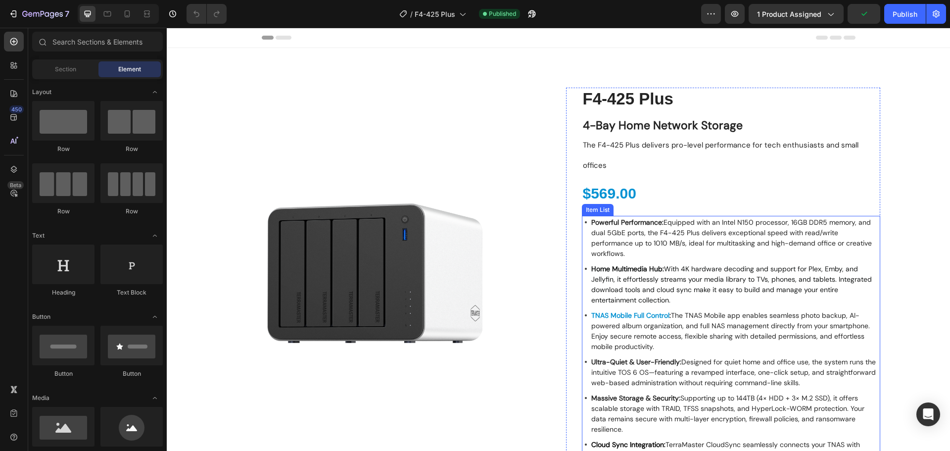
click at [631, 223] on span "Powerful Performance: Equipped with an Intel N150 processor, 16GB DDR5 memory, …" at bounding box center [731, 238] width 281 height 40
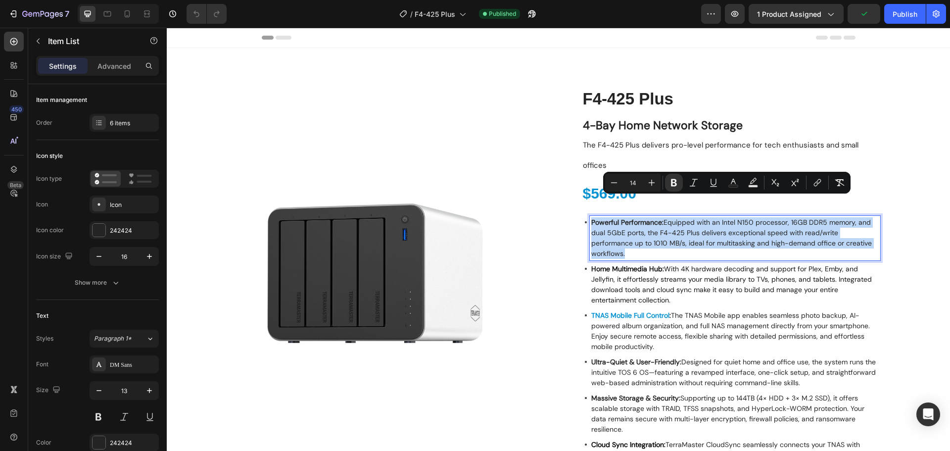
click at [631, 223] on span "Powerful Performance: Equipped with an Intel N150 processor, 16GB DDR5 memory, …" at bounding box center [731, 238] width 281 height 40
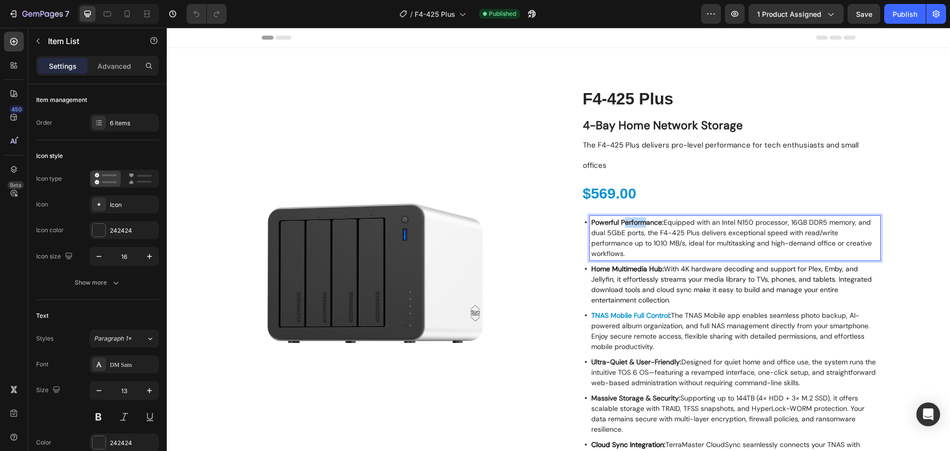
drag, startPoint x: 619, startPoint y: 199, endPoint x: 641, endPoint y: 202, distance: 22.5
click at [641, 218] on strong "Powerful Performance:" at bounding box center [627, 222] width 72 height 9
click at [641, 218] on span "Powerful Performance: Equipped with an Intel N150 processor, 16GB DDR5 memory, …" at bounding box center [731, 238] width 281 height 40
click at [642, 218] on span "Powerful Performance: Equipped with an Intel N150 processor, 16GB DDR5 memory, …" at bounding box center [731, 238] width 281 height 40
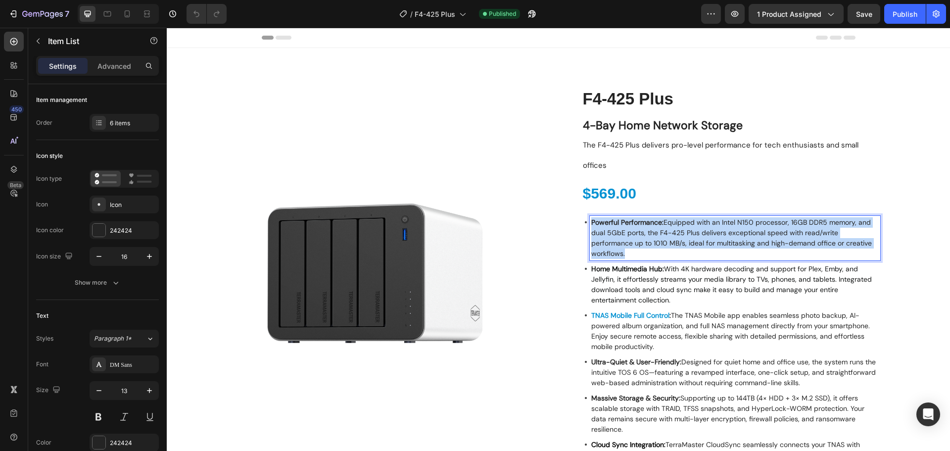
click at [642, 218] on span "Powerful Performance: Equipped with an Intel N150 processor, 16GB DDR5 memory, …" at bounding box center [731, 238] width 281 height 40
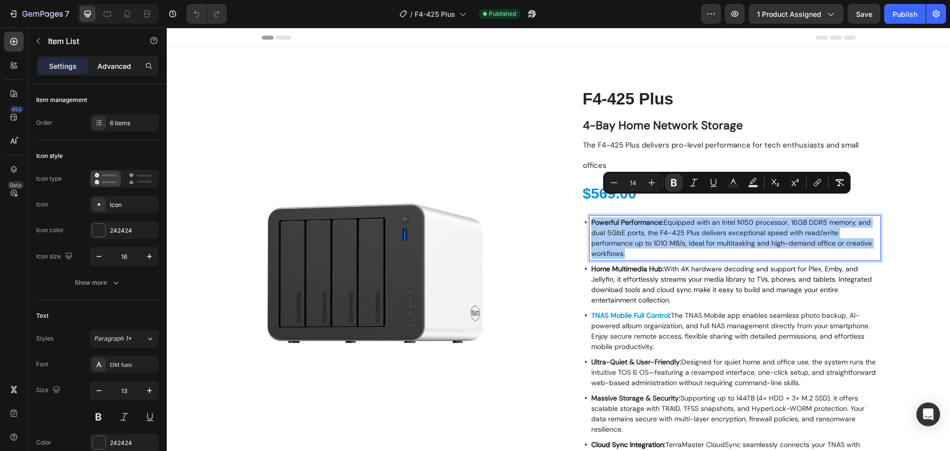
click at [98, 61] on p "Advanced" at bounding box center [115, 66] width 34 height 10
type input "100%"
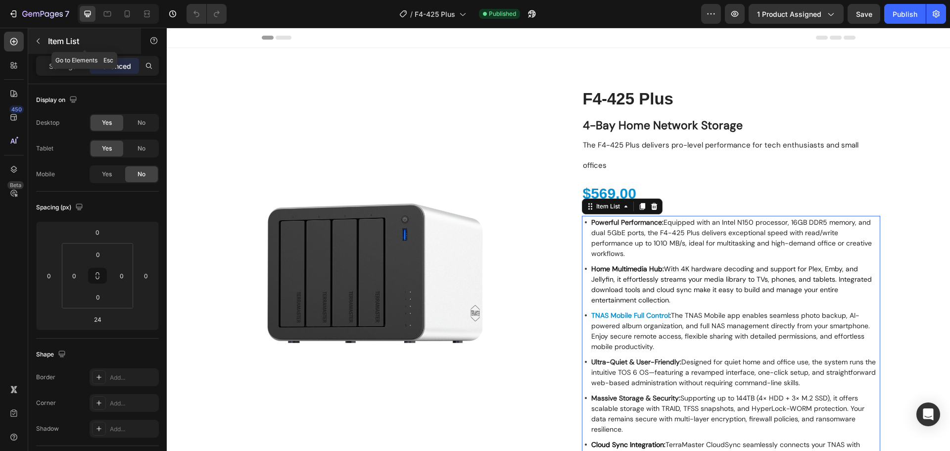
click at [37, 50] on div "Item List" at bounding box center [84, 41] width 113 height 26
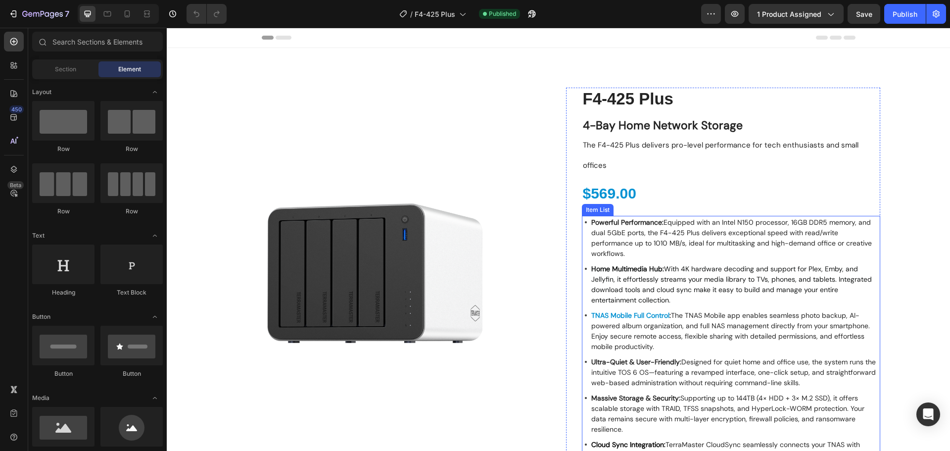
click at [643, 218] on span "Powerful Performance: Equipped with an Intel N150 processor, 16GB DDR5 memory, …" at bounding box center [731, 238] width 281 height 40
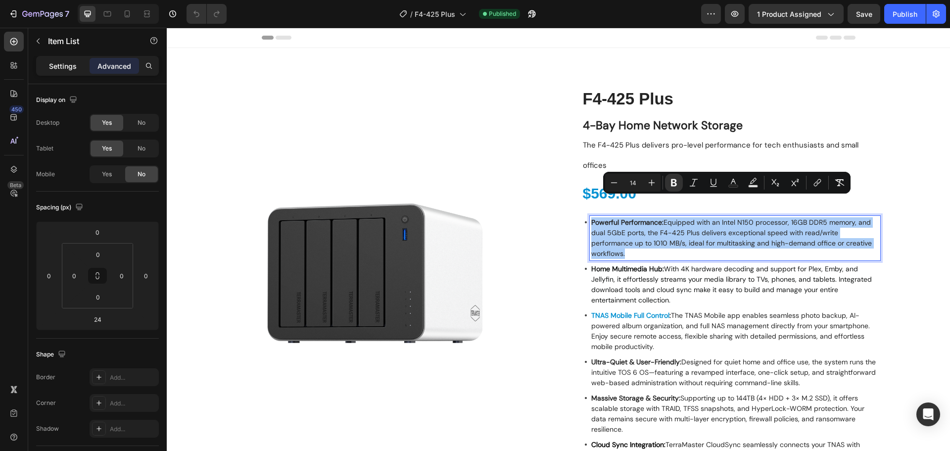
click at [62, 67] on p "Settings" at bounding box center [63, 66] width 28 height 10
type input "0"
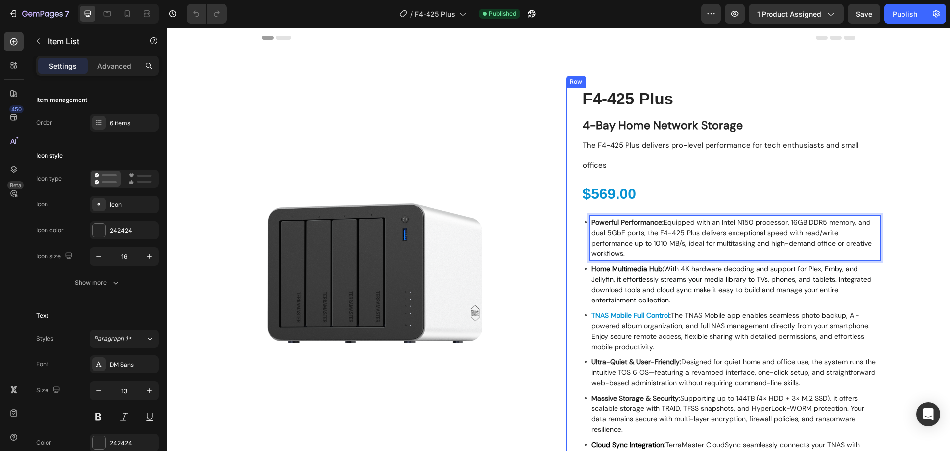
click at [570, 237] on div "F4-425 Plus Product Title 4-Bay Home Network Storage The F4-425 Plus delivers p…" at bounding box center [723, 324] width 314 height 472
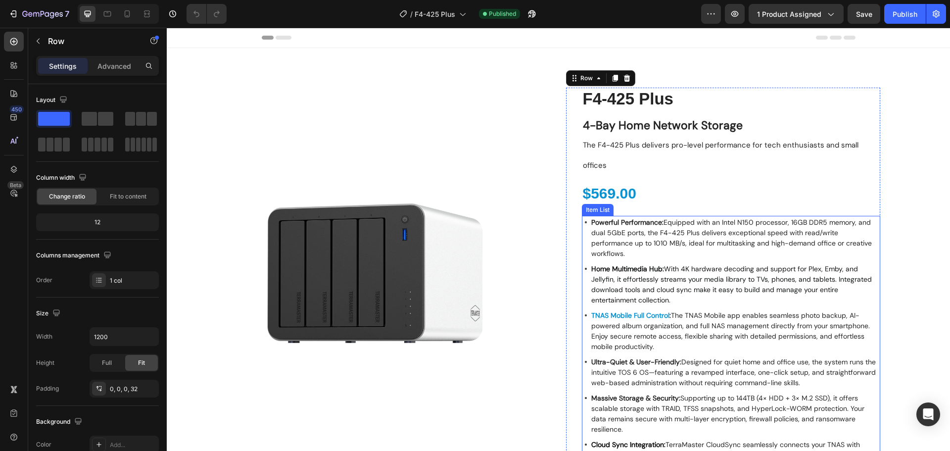
click at [590, 262] on div "Home Multimedia Hub: With 4K hardware decoding and support for Plex, Emby, and …" at bounding box center [735, 284] width 291 height 45
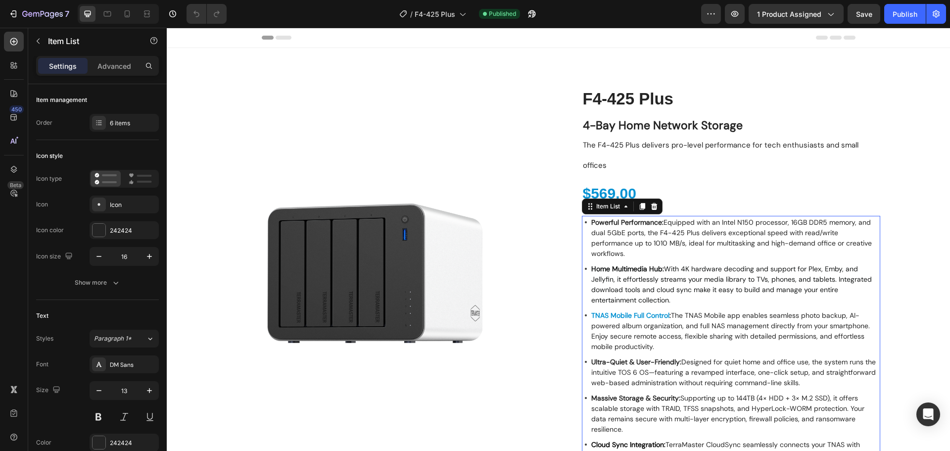
click at [586, 240] on div "Powerful Performance: Equipped with an Intel N150 processor, 16GB DDR5 memory, …" at bounding box center [731, 238] width 298 height 45
